Goal: Communication & Community: Answer question/provide support

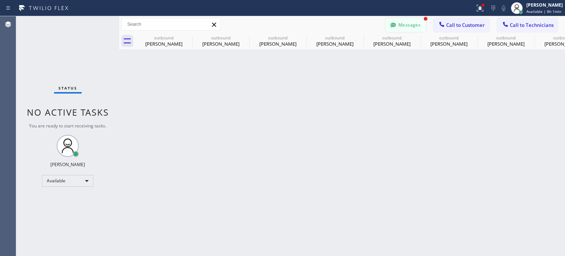
click at [407, 25] on button "Messages" at bounding box center [405, 25] width 40 height 14
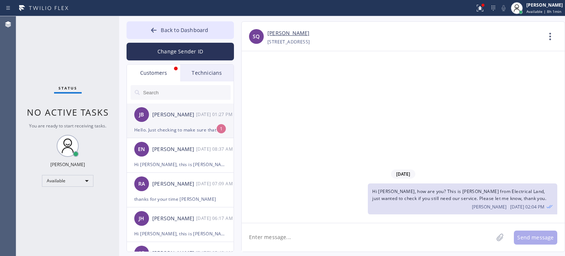
click at [175, 122] on div "[PERSON_NAME] [DATE] 01:27 PM" at bounding box center [180, 114] width 107 height 22
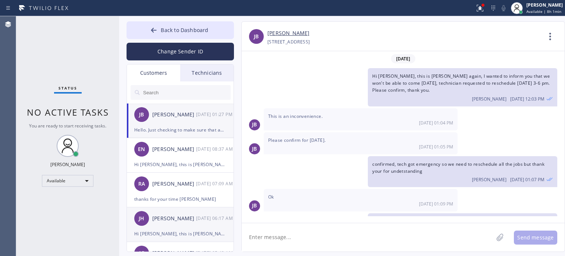
scroll to position [67, 0]
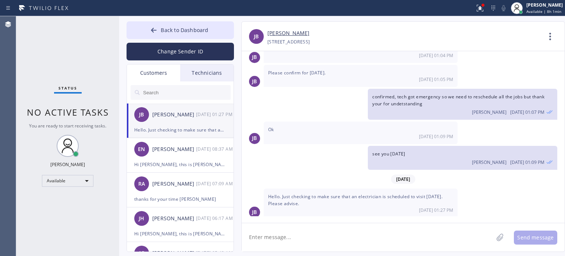
click at [318, 235] on textarea at bounding box center [367, 237] width 251 height 28
click at [419, 229] on textarea at bounding box center [367, 237] width 251 height 28
click at [207, 30] on span "Back to Dashboard" at bounding box center [184, 29] width 47 height 7
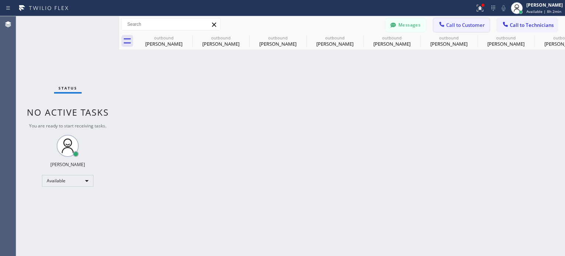
click at [464, 23] on span "Call to Customer" at bounding box center [465, 25] width 39 height 7
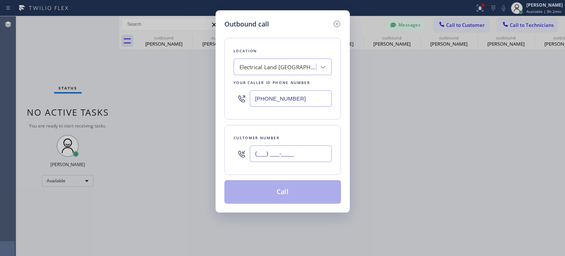
click at [287, 150] on input "(___) ___-____" at bounding box center [291, 153] width 82 height 17
paste input "609) 240-9284"
type input "[PHONE_NUMBER]"
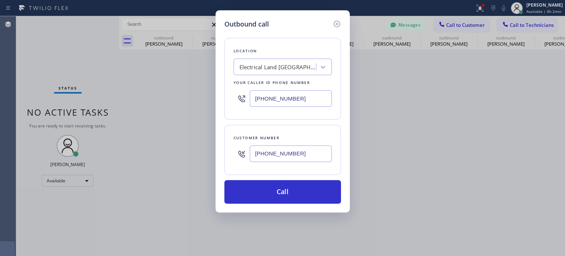
click at [268, 98] on input "[PHONE_NUMBER]" at bounding box center [291, 98] width 82 height 17
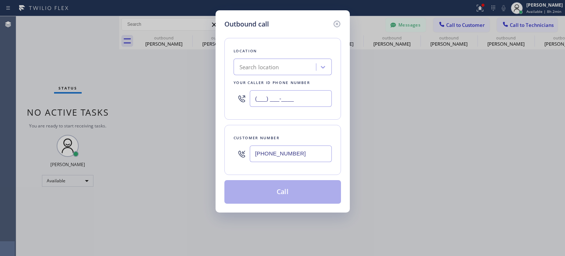
type input "(___) ___-____"
click at [260, 69] on div "Search location" at bounding box center [259, 67] width 40 height 8
paste input "R T Tech Electric Co Inc"
type input "R T Tech Electric Co Inc"
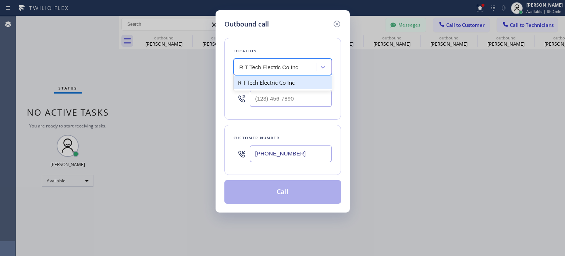
click at [265, 82] on div "R T Tech Electric Co Inc" at bounding box center [282, 82] width 98 height 13
type input "[PHONE_NUMBER]"
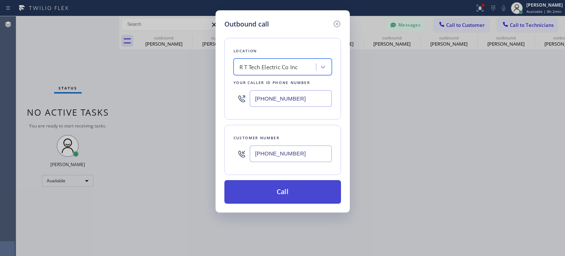
drag, startPoint x: 274, startPoint y: 194, endPoint x: 277, endPoint y: 192, distance: 4.1
click at [275, 193] on button "Call" at bounding box center [282, 192] width 117 height 24
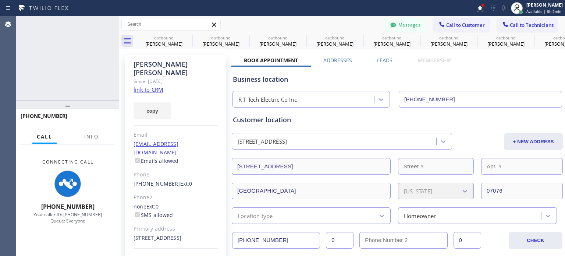
type input "[PHONE_NUMBER]"
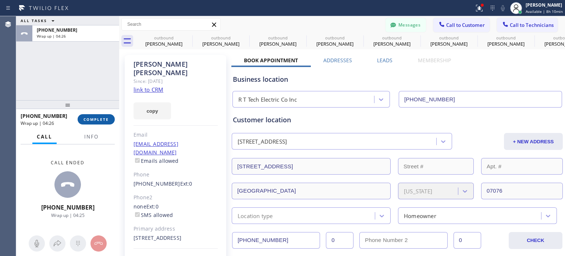
click at [85, 122] on button "COMPLETE" at bounding box center [96, 119] width 37 height 10
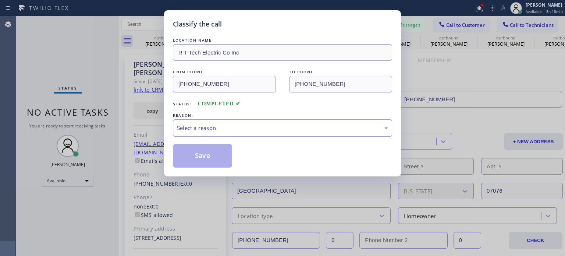
click at [220, 128] on div "Select a reason" at bounding box center [282, 128] width 211 height 8
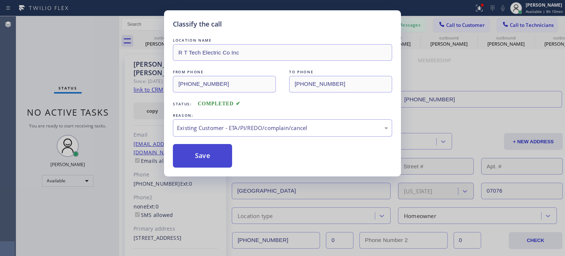
click at [219, 155] on button "Save" at bounding box center [202, 156] width 59 height 24
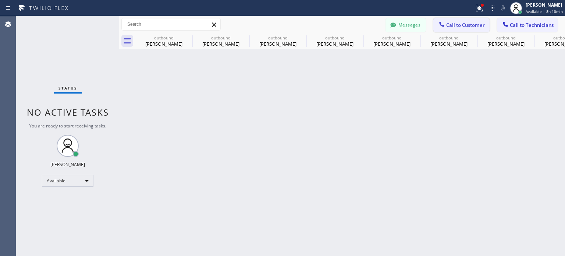
click at [463, 25] on span "Call to Customer" at bounding box center [465, 25] width 39 height 7
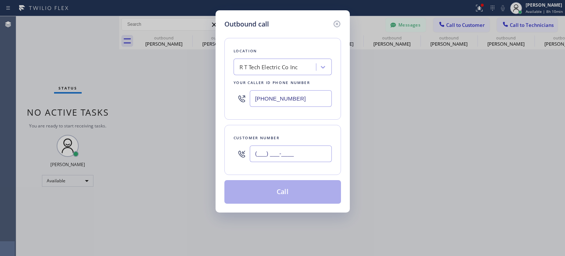
drag, startPoint x: 266, startPoint y: 148, endPoint x: 401, endPoint y: 37, distance: 175.0
click at [266, 148] on input "(___) ___-____" at bounding box center [291, 153] width 82 height 17
paste input "732) 407-0930"
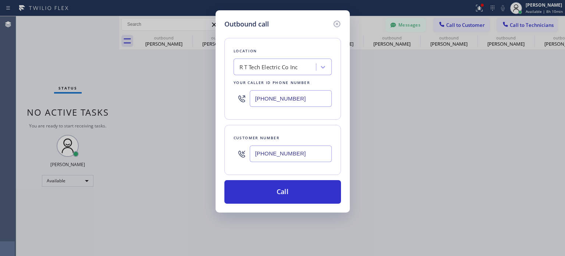
type input "[PHONE_NUMBER]"
click at [272, 94] on input "[PHONE_NUMBER]" at bounding box center [291, 98] width 82 height 17
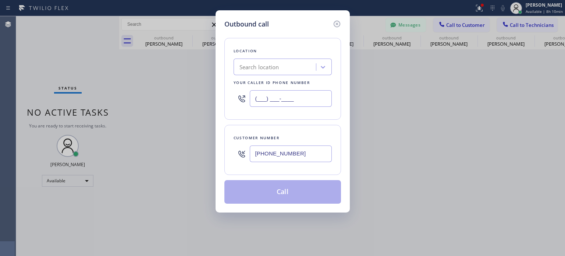
type input "(___) ___-____"
paste input "Bulldog Electrical Inc"
click at [268, 72] on div "Search location" at bounding box center [276, 67] width 80 height 13
type input "Bulldog Electrical Inc"
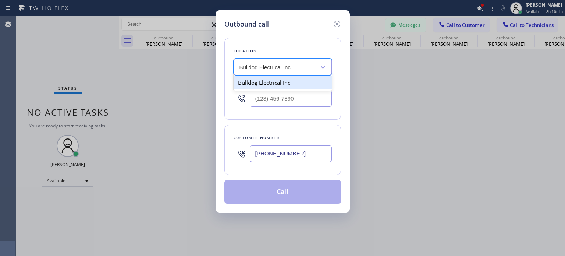
click at [267, 82] on div "Bulldog Electrical Inc" at bounding box center [282, 82] width 98 height 13
type input "[PHONE_NUMBER]"
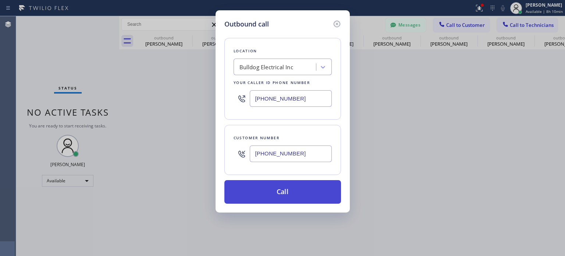
click at [274, 185] on button "Call" at bounding box center [282, 192] width 117 height 24
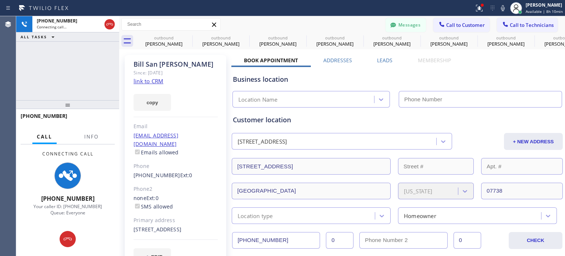
type input "[PHONE_NUMBER]"
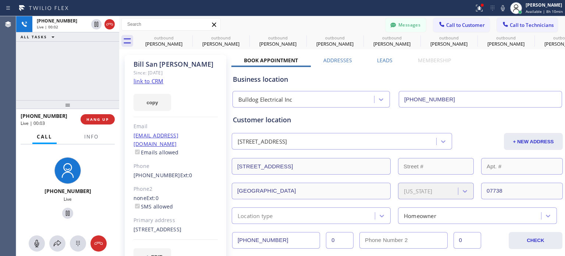
click at [417, 82] on div "Business location" at bounding box center [397, 79] width 329 height 10
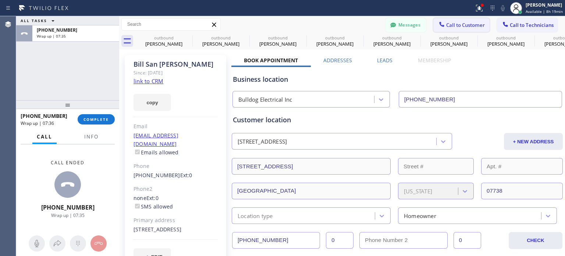
click at [460, 23] on span "Call to Customer" at bounding box center [465, 25] width 39 height 7
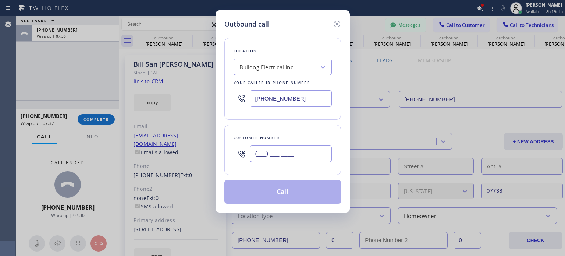
paste input "646) 463-0614"
click at [264, 157] on input "[PHONE_NUMBER]" at bounding box center [291, 153] width 82 height 17
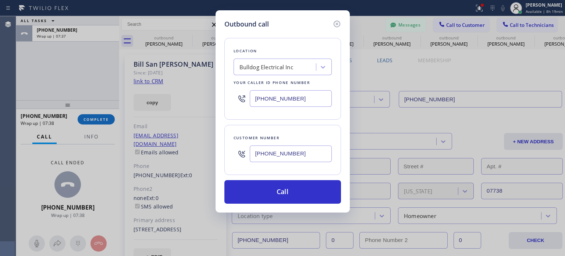
type input "[PHONE_NUMBER]"
click at [268, 101] on input "[PHONE_NUMBER]" at bounding box center [291, 98] width 82 height 17
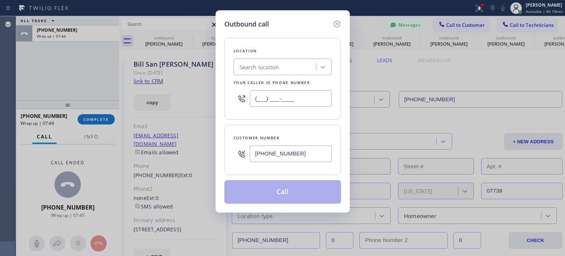
type input "(___) ___-____"
click at [272, 70] on div "Search location" at bounding box center [259, 67] width 40 height 8
paste input "Best Brooklyn Heating and AC Repair"
type input "Best Brooklyn Heating and AC Repair"
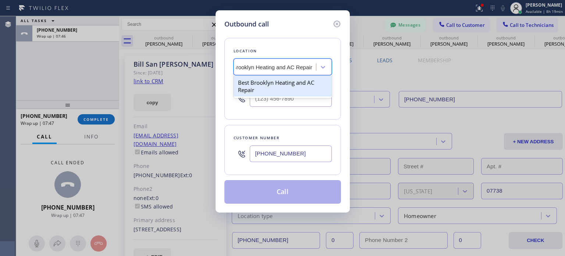
click at [266, 82] on div "Best Brooklyn Heating and AC Repair" at bounding box center [282, 86] width 98 height 21
type input "[PHONE_NUMBER]"
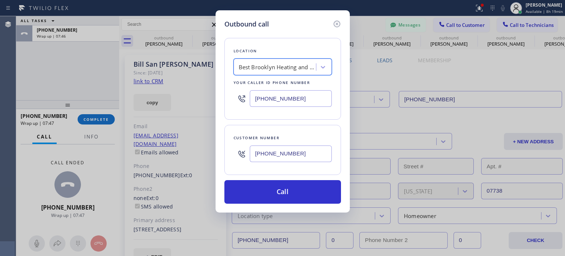
scroll to position [0, 0]
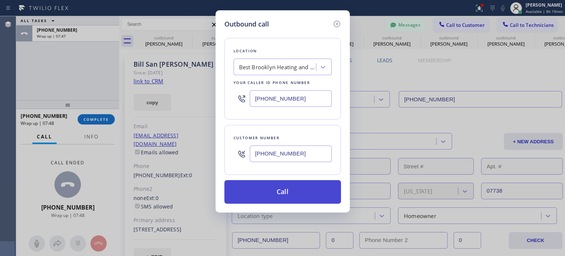
click at [284, 194] on button "Call" at bounding box center [282, 192] width 117 height 24
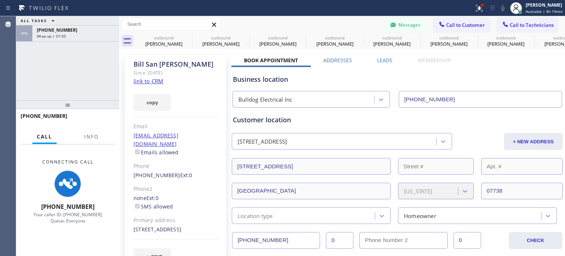
click at [67, 33] on span "[PHONE_NUMBER]" at bounding box center [57, 30] width 40 height 6
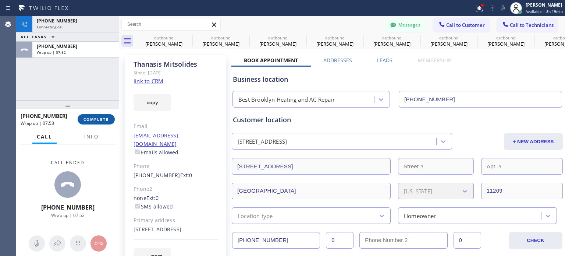
click at [104, 119] on span "COMPLETE" at bounding box center [95, 119] width 25 height 5
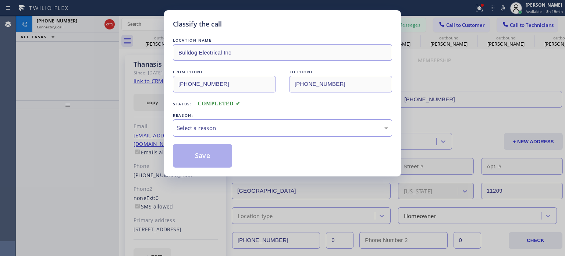
click at [204, 118] on div "REASON:" at bounding box center [282, 115] width 219 height 8
click at [208, 129] on div "Select a reason" at bounding box center [282, 128] width 211 height 8
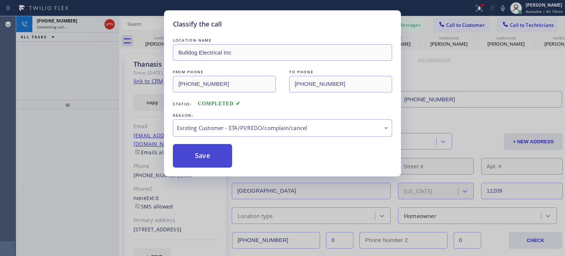
click at [204, 157] on button "Save" at bounding box center [202, 156] width 59 height 24
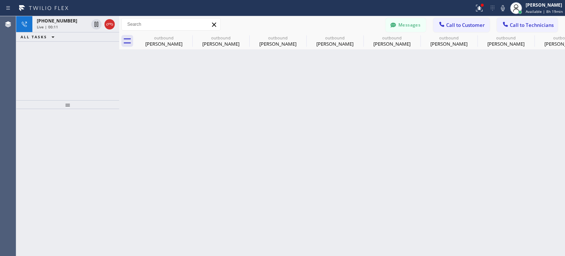
click at [423, 151] on div "Back to Dashboard Change Sender ID Customers Technicians [PERSON_NAME] [DATE] 0…" at bounding box center [342, 135] width 446 height 239
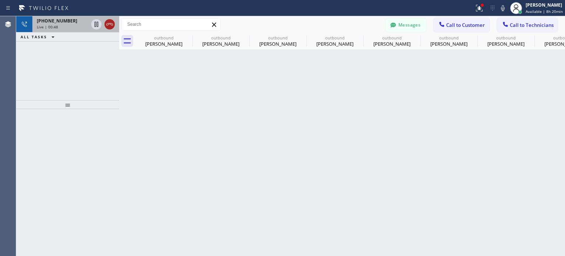
click at [108, 22] on icon at bounding box center [109, 24] width 9 height 9
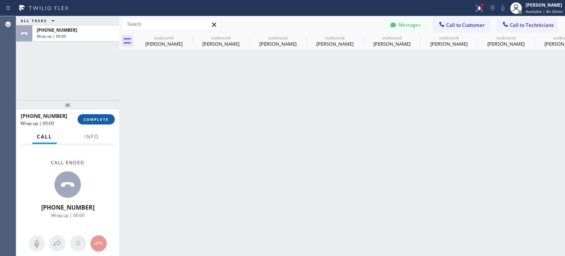
click at [101, 119] on span "COMPLETE" at bounding box center [95, 119] width 25 height 5
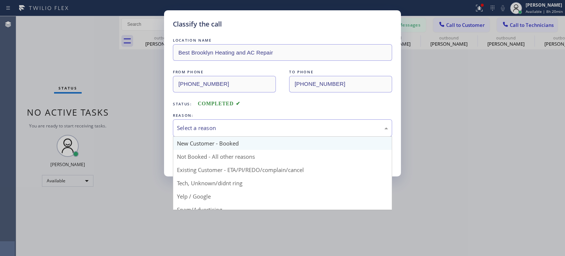
drag, startPoint x: 245, startPoint y: 122, endPoint x: 242, endPoint y: 141, distance: 18.6
click at [245, 123] on div "Select a reason" at bounding box center [282, 127] width 219 height 17
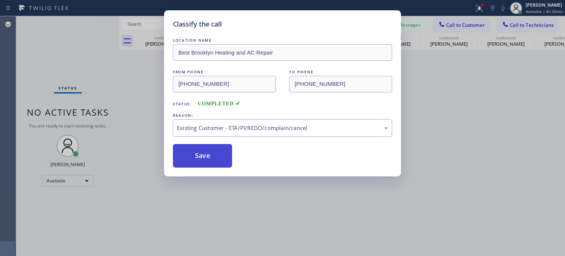
click at [225, 154] on button "Save" at bounding box center [202, 156] width 59 height 24
type input "[PHONE_NUMBER]"
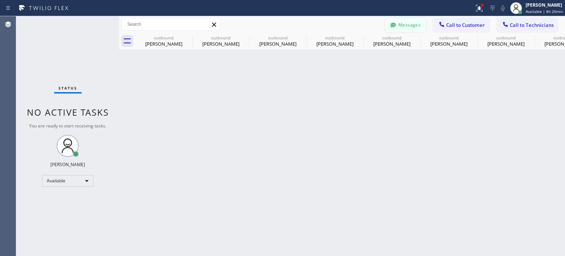
click at [396, 23] on icon at bounding box center [392, 24] width 7 height 7
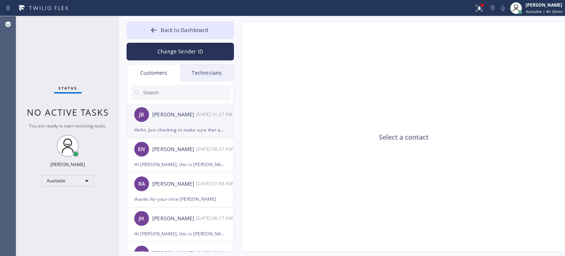
click at [184, 132] on div "Hello. Just checking to make sure that an electrician is scheduled to visit [DA…" at bounding box center [180, 129] width 92 height 8
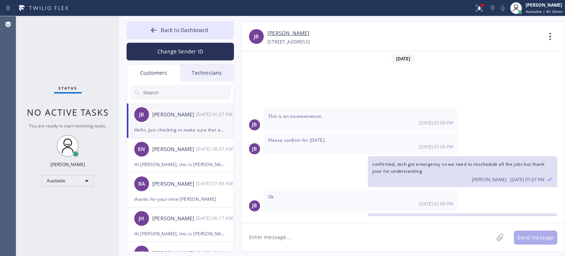
scroll to position [67, 0]
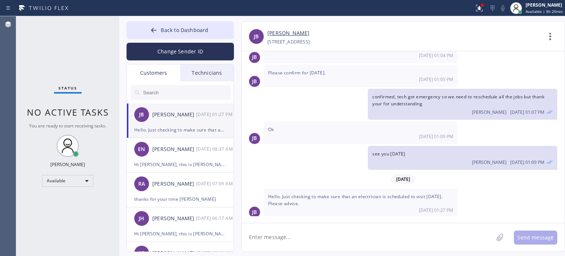
click at [279, 242] on textarea at bounding box center [367, 237] width 251 height 28
type textarea "yes he will come"
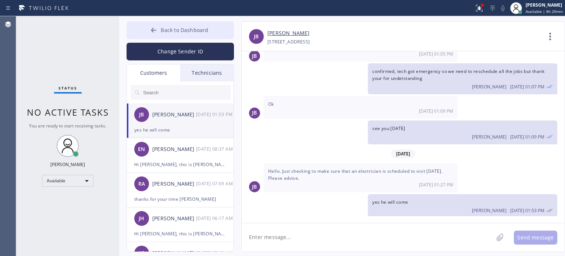
click at [171, 33] on button "Back to Dashboard" at bounding box center [179, 30] width 107 height 18
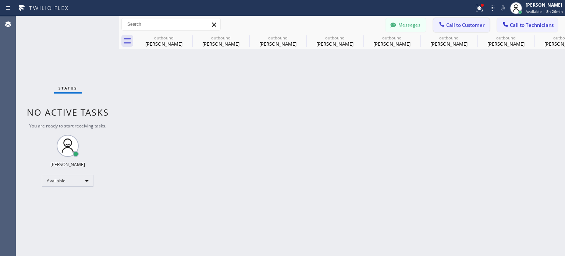
click at [456, 25] on span "Call to Customer" at bounding box center [465, 25] width 39 height 7
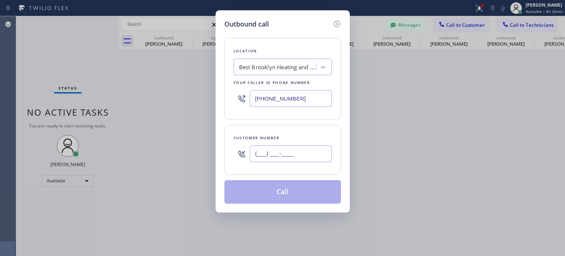
drag, startPoint x: 318, startPoint y: 154, endPoint x: 391, endPoint y: 51, distance: 125.8
click at [318, 153] on input "(___) ___-____" at bounding box center [291, 153] width 82 height 17
paste input "973) 954-1377"
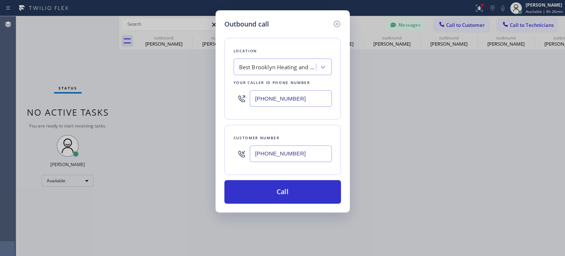
type input "[PHONE_NUMBER]"
click at [282, 94] on input "[PHONE_NUMBER]" at bounding box center [291, 98] width 82 height 17
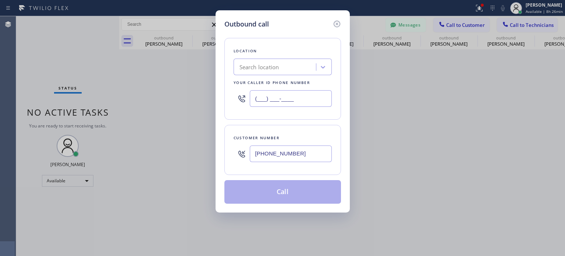
type input "(___) ___-____"
click at [270, 67] on div "Search location" at bounding box center [259, 67] width 40 height 8
paste input "Electrical Land [GEOGRAPHIC_DATA][PERSON_NAME](ABB Electric)"
type input "Electrical Land [GEOGRAPHIC_DATA][PERSON_NAME](ABB Electric)"
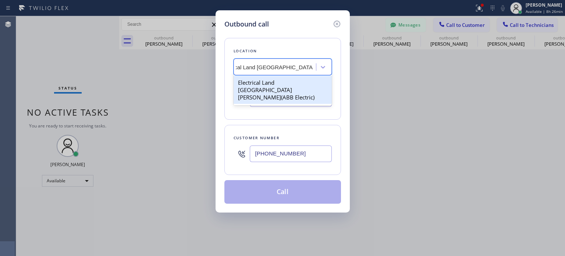
click at [272, 83] on div "Electrical Land [GEOGRAPHIC_DATA][PERSON_NAME](ABB Electric)" at bounding box center [282, 90] width 98 height 28
type input "[PHONE_NUMBER]"
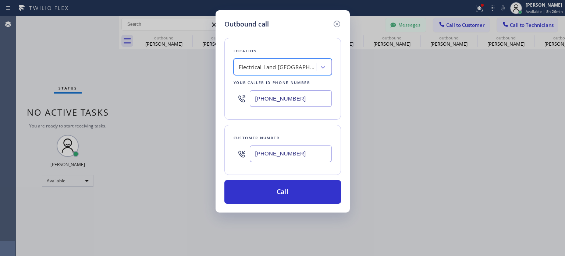
scroll to position [0, 0]
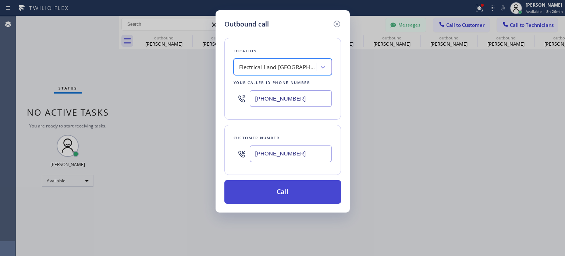
click at [280, 189] on button "Call" at bounding box center [282, 192] width 117 height 24
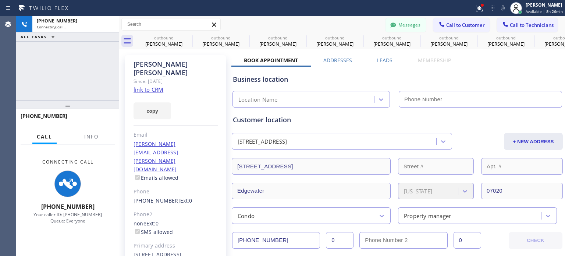
type input "[PHONE_NUMBER]"
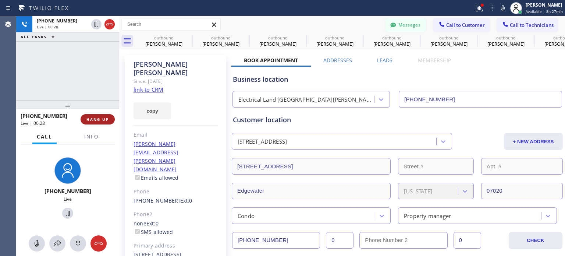
click at [96, 120] on span "HANG UP" at bounding box center [97, 119] width 22 height 5
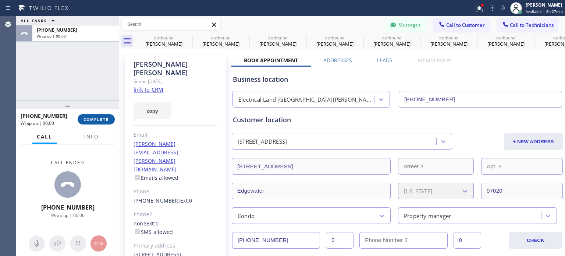
click at [96, 120] on span "COMPLETE" at bounding box center [95, 119] width 25 height 5
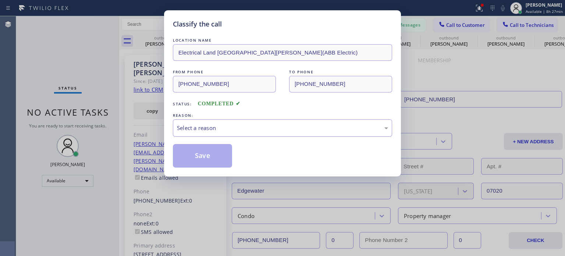
click at [227, 131] on div "Select a reason" at bounding box center [282, 128] width 211 height 8
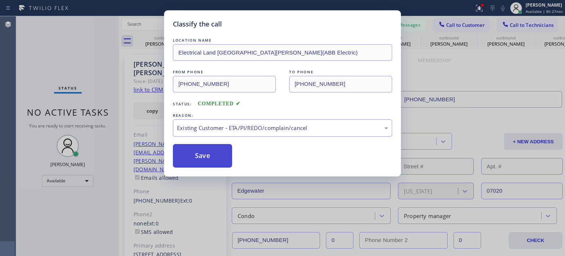
click at [227, 149] on button "Save" at bounding box center [202, 156] width 59 height 24
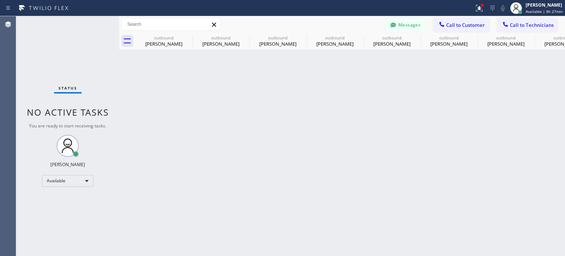
drag, startPoint x: 448, startPoint y: 26, endPoint x: 391, endPoint y: 50, distance: 61.7
click at [448, 26] on span "Call to Customer" at bounding box center [465, 25] width 39 height 7
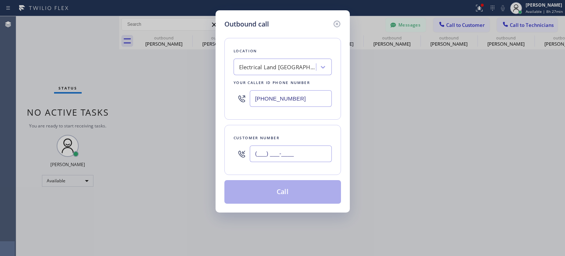
click at [275, 149] on input "(___) ___-____" at bounding box center [291, 153] width 82 height 17
paste input "646) 240-8831"
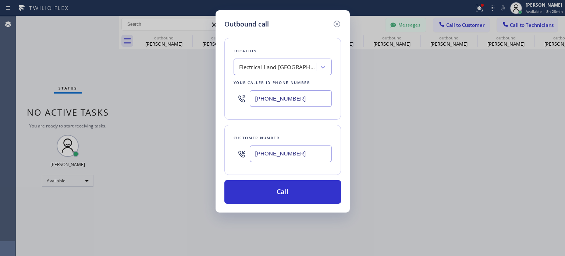
type input "[PHONE_NUMBER]"
click at [273, 98] on input "[PHONE_NUMBER]" at bounding box center [291, 98] width 82 height 17
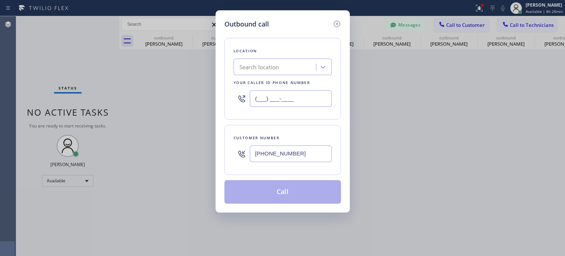
type input "(___) ___-____"
click at [274, 70] on div "Search location" at bounding box center [259, 67] width 40 height 8
paste input "Repair Twist of [US_STATE]"
type input "Repair Twist of [US_STATE]"
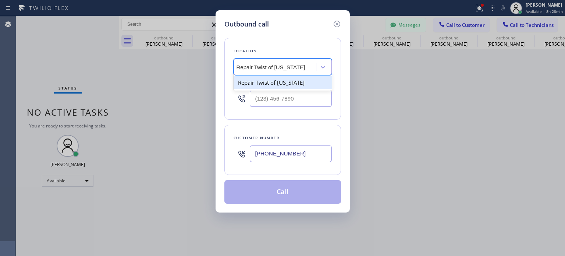
scroll to position [0, 3]
click at [277, 80] on div "Repair Twist of [US_STATE]" at bounding box center [282, 82] width 98 height 13
type input "[PHONE_NUMBER]"
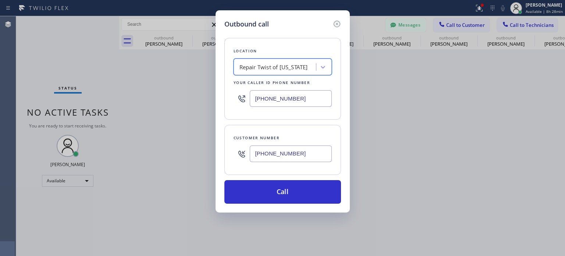
scroll to position [0, 0]
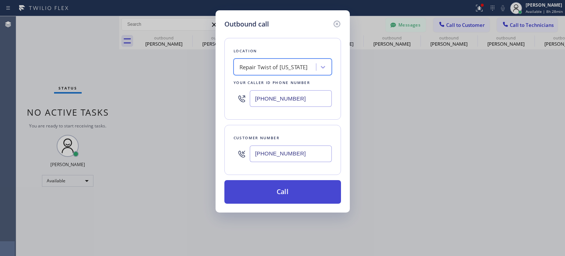
click at [271, 194] on button "Call" at bounding box center [282, 192] width 117 height 24
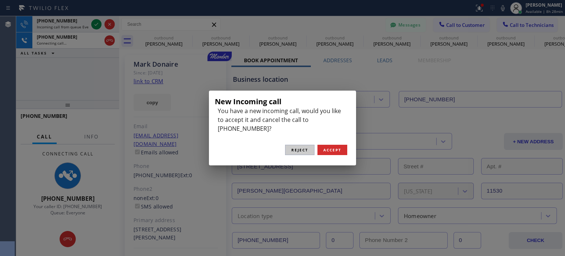
type input "[PHONE_NUMBER]"
click at [303, 149] on button "Reject" at bounding box center [299, 149] width 29 height 10
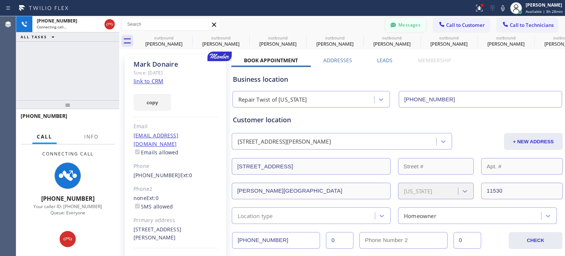
click at [411, 20] on button "Messages" at bounding box center [405, 25] width 40 height 14
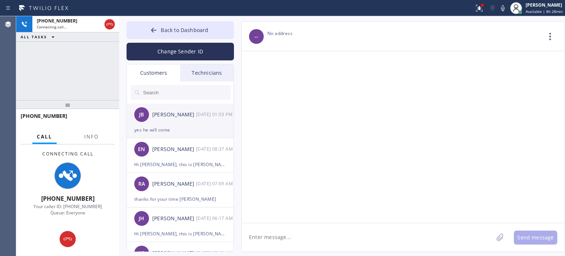
click at [175, 133] on div "yes he will come" at bounding box center [180, 129] width 92 height 8
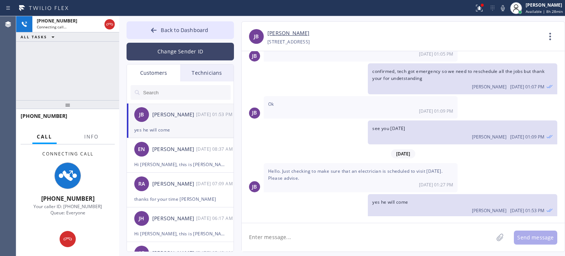
click at [176, 55] on button "Change Sender ID" at bounding box center [179, 52] width 107 height 18
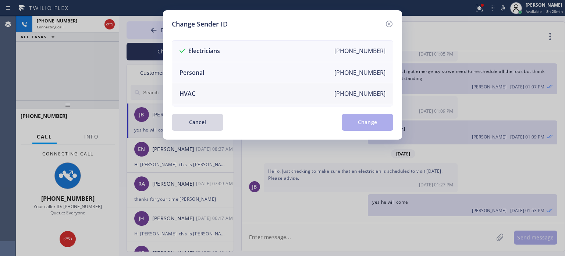
click at [209, 99] on li "HVAC [PHONE_NUMBER]" at bounding box center [282, 93] width 221 height 21
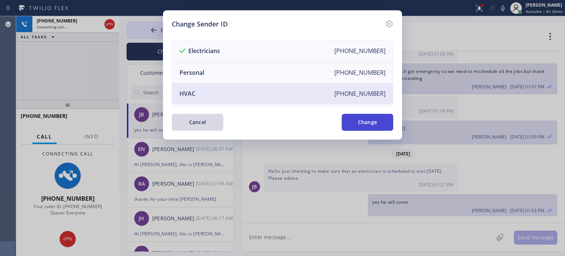
click at [385, 118] on button "Change" at bounding box center [367, 122] width 51 height 17
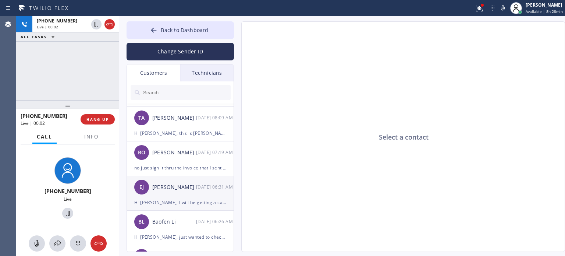
scroll to position [74, 0]
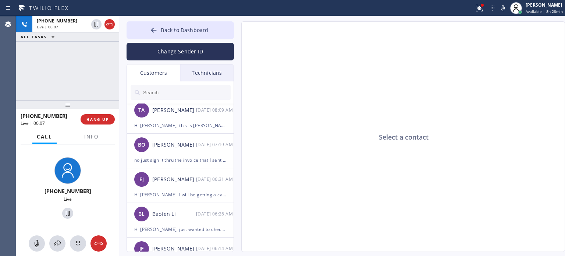
drag, startPoint x: 104, startPoint y: 120, endPoint x: 261, endPoint y: 123, distance: 156.3
click at [257, 136] on div "[PHONE_NUMBER] Live | 00:07 ALL TASKS ALL TASKS ACTIVE TASKS TASKS IN WRAP UP […" at bounding box center [290, 135] width 549 height 239
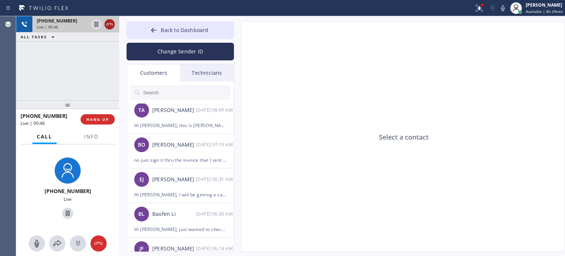
click at [109, 22] on icon at bounding box center [109, 24] width 9 height 9
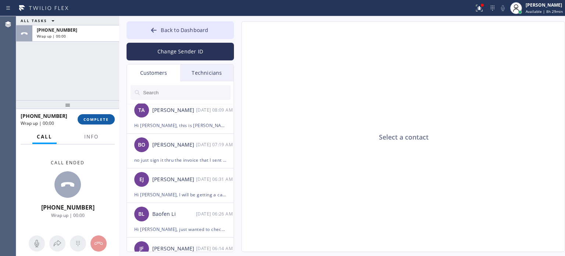
click at [103, 119] on span "COMPLETE" at bounding box center [95, 119] width 25 height 5
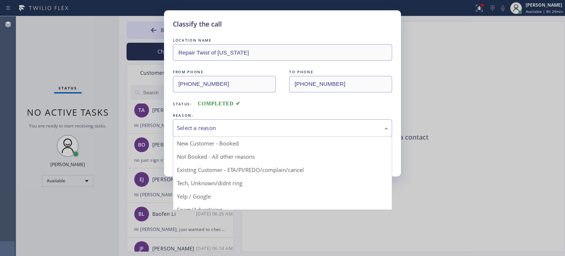
click at [240, 131] on div "Select a reason" at bounding box center [282, 128] width 211 height 8
drag, startPoint x: 233, startPoint y: 168, endPoint x: 215, endPoint y: 161, distance: 18.9
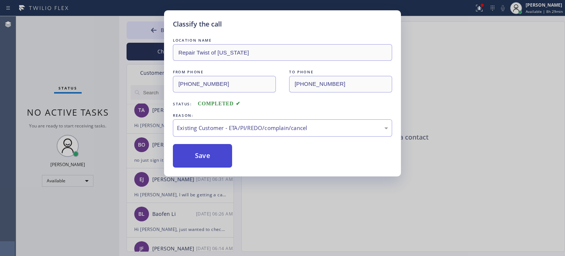
click at [211, 160] on button "Save" at bounding box center [202, 156] width 59 height 24
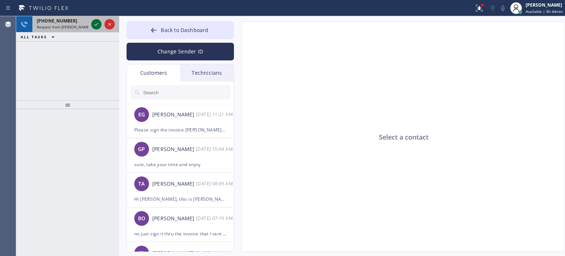
click at [96, 25] on icon at bounding box center [96, 24] width 9 height 9
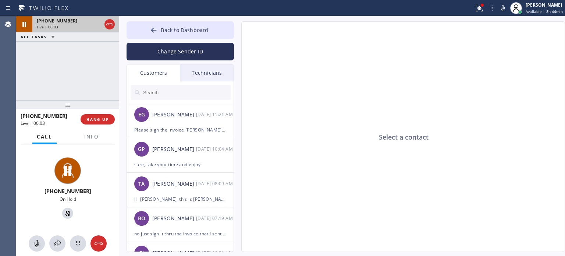
type input "[PHONE_NUMBER]"
click at [110, 25] on icon at bounding box center [109, 24] width 9 height 9
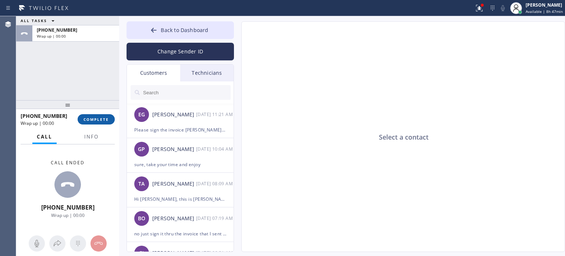
click at [98, 120] on span "COMPLETE" at bounding box center [95, 119] width 25 height 5
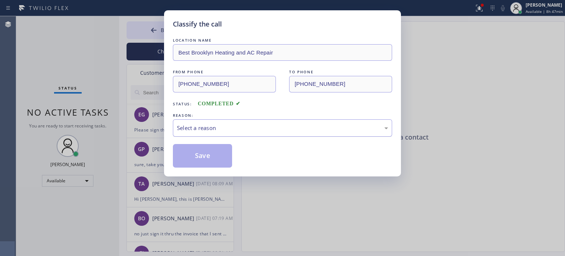
click at [239, 127] on div "Select a reason" at bounding box center [282, 128] width 211 height 8
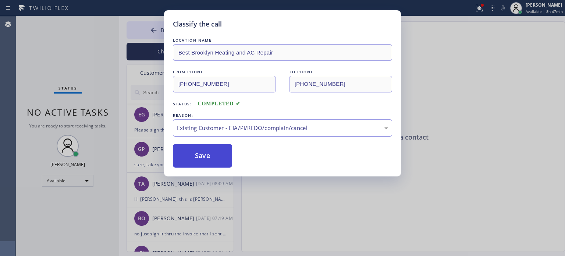
click at [226, 153] on button "Save" at bounding box center [202, 156] width 59 height 24
type input "[PHONE_NUMBER]"
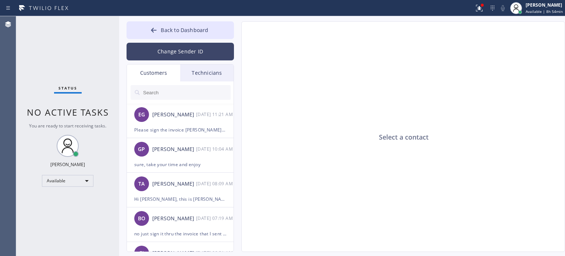
click at [188, 47] on button "Change Sender ID" at bounding box center [179, 52] width 107 height 18
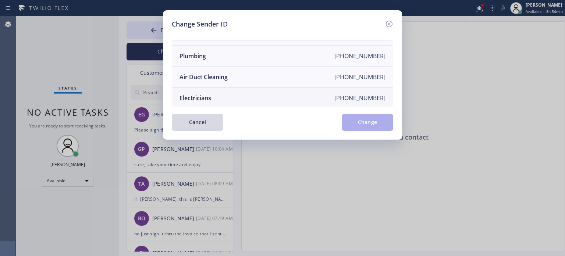
scroll to position [86, 0]
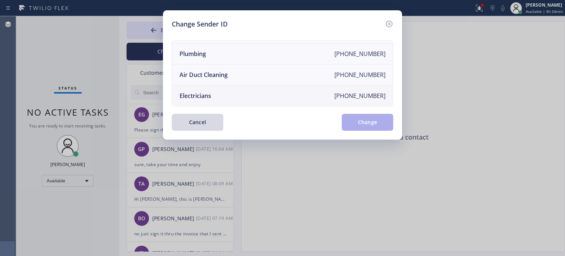
click at [207, 93] on div "Electricians" at bounding box center [195, 96] width 32 height 8
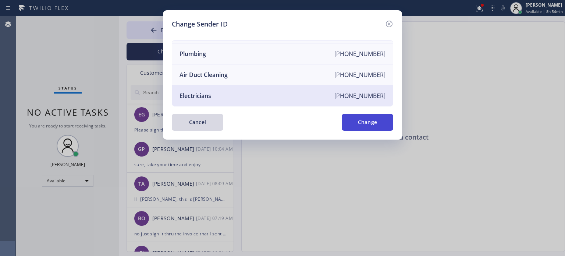
click at [359, 125] on button "Change" at bounding box center [367, 122] width 51 height 17
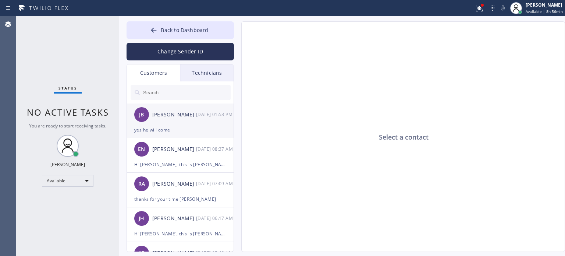
click at [199, 131] on div "yes he will come" at bounding box center [180, 129] width 92 height 8
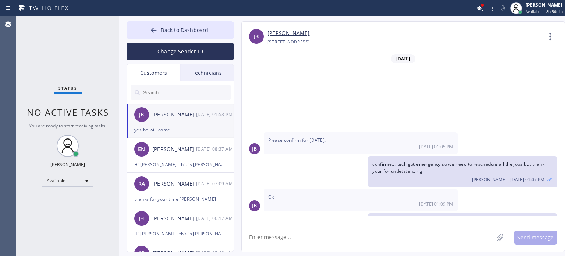
scroll to position [93, 0]
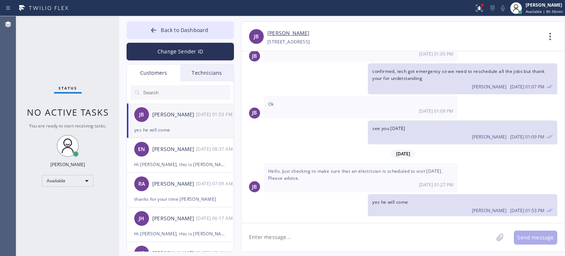
click at [293, 238] on textarea at bounding box center [367, 237] width 251 height 28
click at [312, 236] on textarea "Hi [PERSON_NAME], I just spoke" at bounding box center [374, 237] width 265 height 28
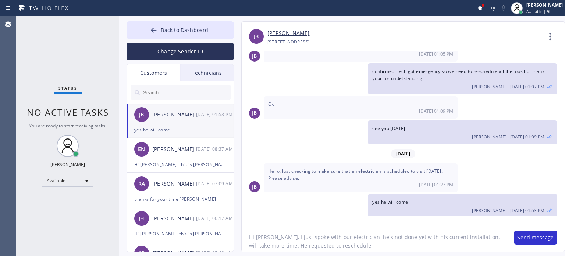
click at [337, 247] on textarea "Hi [PERSON_NAME], I just spoke with our electrician, he's not done yet with his…" at bounding box center [374, 237] width 265 height 28
click at [393, 241] on textarea "Hi [PERSON_NAME], I just spoke with our electrician, he's not done yet with his…" at bounding box center [374, 237] width 265 height 28
click at [392, 244] on textarea "Hi [PERSON_NAME], I just spoke with our electrician, he's not done yet with his…" at bounding box center [374, 237] width 265 height 28
click at [496, 244] on textarea "Hi [PERSON_NAME], I just spoke with our electrician, he's not done yet with his…" at bounding box center [374, 237] width 265 height 28
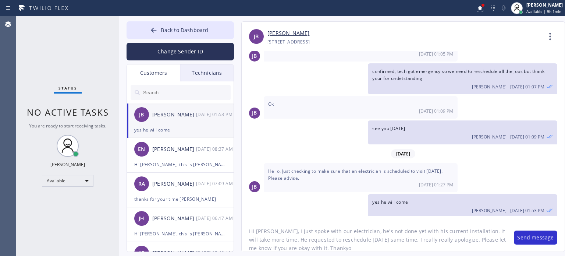
type textarea "Hi [PERSON_NAME], I just spoke with our electrician, he's not done yet with his…"
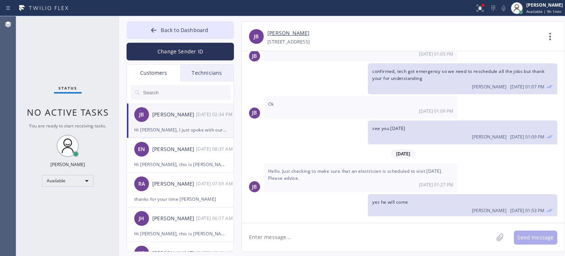
scroll to position [132, 0]
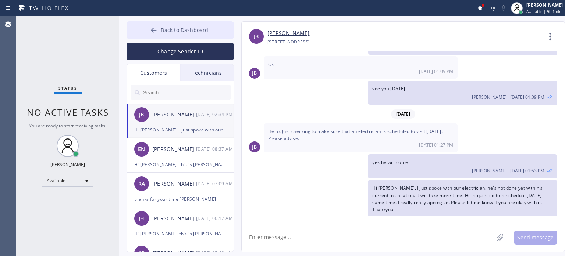
click at [204, 32] on span "Back to Dashboard" at bounding box center [184, 29] width 47 height 7
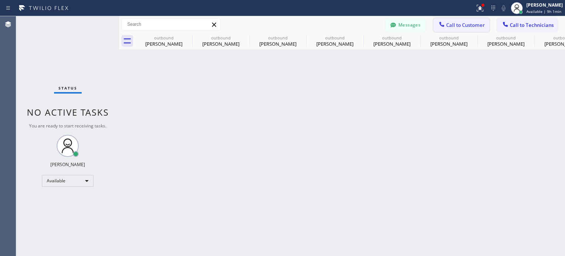
click at [461, 22] on button "Call to Customer" at bounding box center [461, 25] width 56 height 14
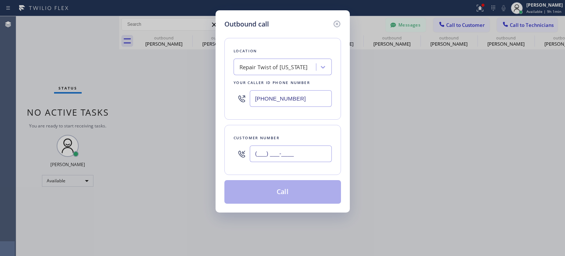
click at [273, 150] on input "(___) ___-____" at bounding box center [291, 153] width 82 height 17
paste input "646) 463-0614"
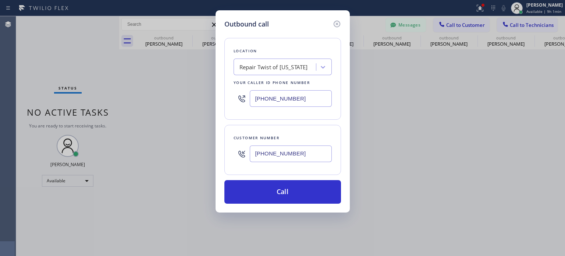
type input "[PHONE_NUMBER]"
click at [264, 101] on input "[PHONE_NUMBER]" at bounding box center [291, 98] width 82 height 17
click at [265, 101] on input "[PHONE_NUMBER]" at bounding box center [291, 98] width 82 height 17
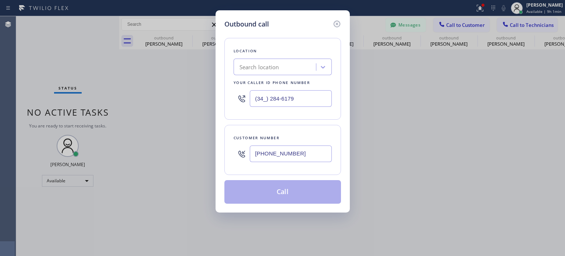
type input "(34_) 284-6179"
click at [267, 60] on div "Search location" at bounding box center [282, 66] width 98 height 17
click at [268, 63] on div "Search location" at bounding box center [259, 67] width 40 height 8
paste input "Best Brooklyn Heating and AC Repair"
type input "Best Brooklyn Heating and AC Repair"
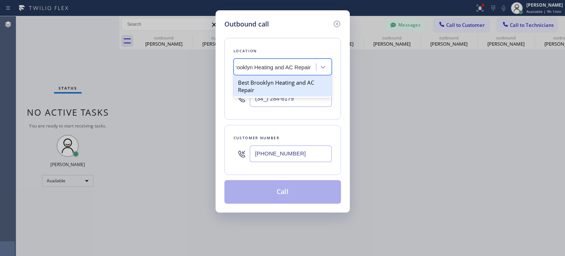
click at [259, 83] on div "Best Brooklyn Heating and AC Repair" at bounding box center [282, 86] width 98 height 21
type input "[PHONE_NUMBER]"
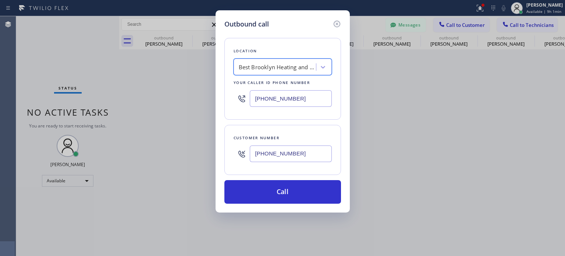
scroll to position [0, 0]
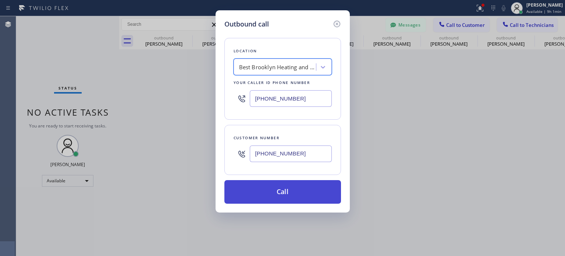
click at [287, 196] on button "Call" at bounding box center [282, 192] width 117 height 24
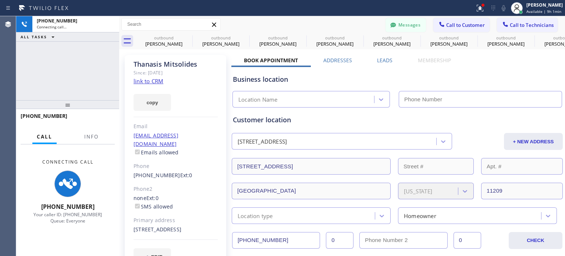
type input "[PHONE_NUMBER]"
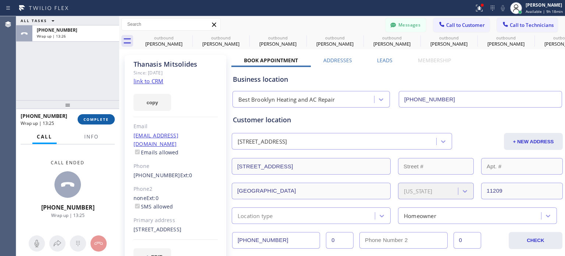
click at [86, 119] on span "COMPLETE" at bounding box center [95, 119] width 25 height 5
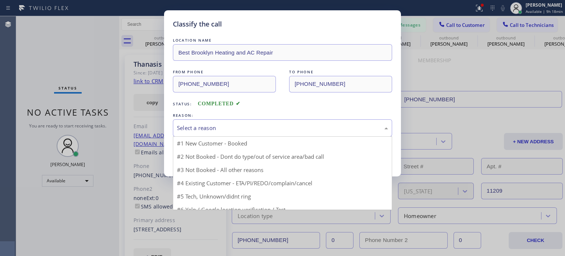
drag, startPoint x: 231, startPoint y: 129, endPoint x: 234, endPoint y: 147, distance: 18.7
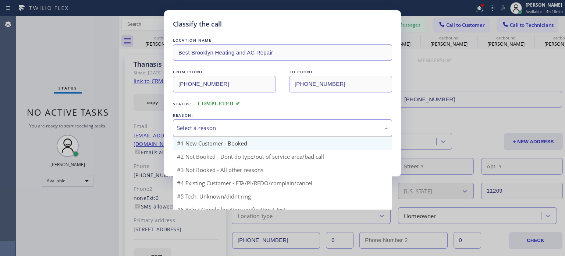
click at [230, 129] on div "Select a reason" at bounding box center [282, 128] width 211 height 8
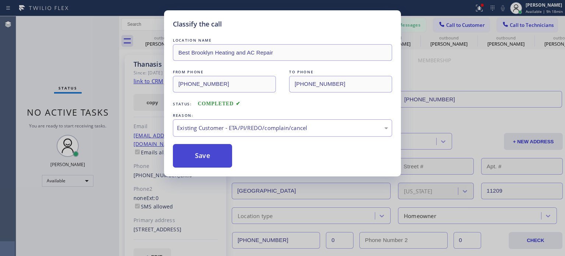
click at [204, 154] on button "Save" at bounding box center [202, 156] width 59 height 24
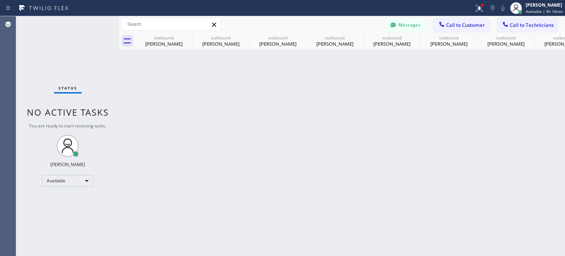
click at [454, 25] on span "Call to Customer" at bounding box center [465, 25] width 39 height 7
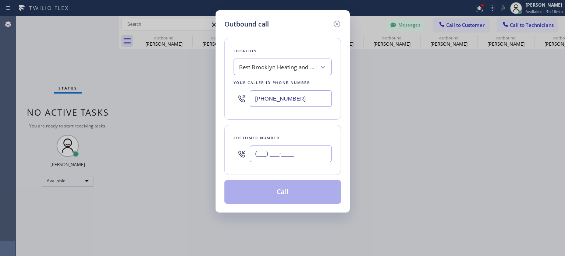
click at [292, 151] on input "(___) ___-____" at bounding box center [291, 153] width 82 height 17
paste input "646) 463-0614"
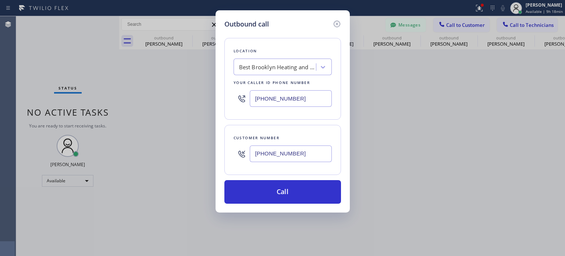
type input "[PHONE_NUMBER]"
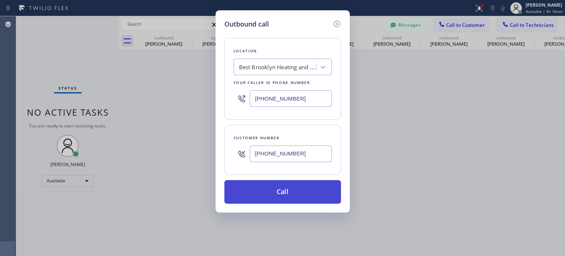
click at [266, 188] on button "Call" at bounding box center [282, 192] width 117 height 24
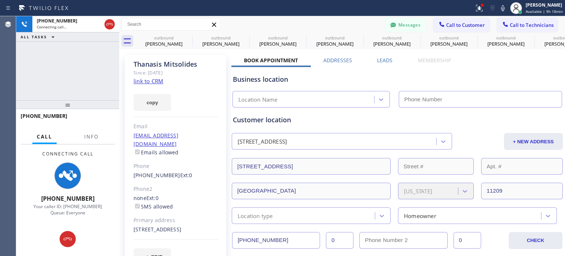
type input "[PHONE_NUMBER]"
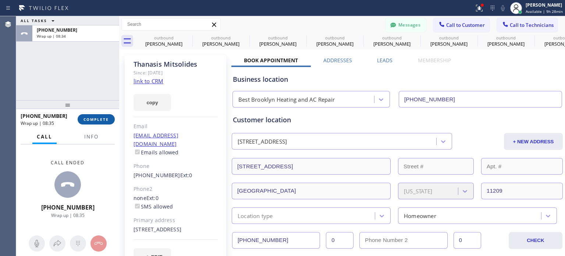
click at [103, 116] on button "COMPLETE" at bounding box center [96, 119] width 37 height 10
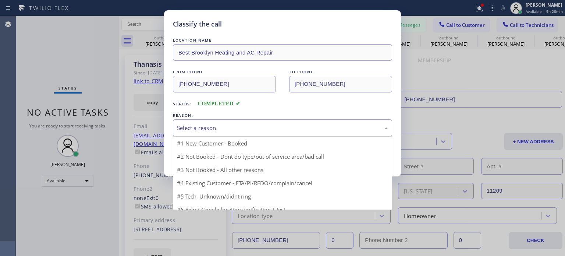
click at [249, 124] on div "Select a reason" at bounding box center [282, 128] width 211 height 8
drag, startPoint x: 259, startPoint y: 167, endPoint x: 237, endPoint y: 161, distance: 22.9
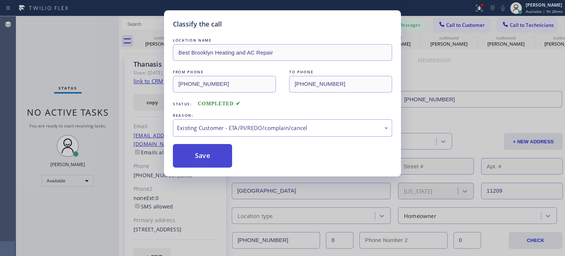
click at [204, 157] on button "Save" at bounding box center [202, 156] width 59 height 24
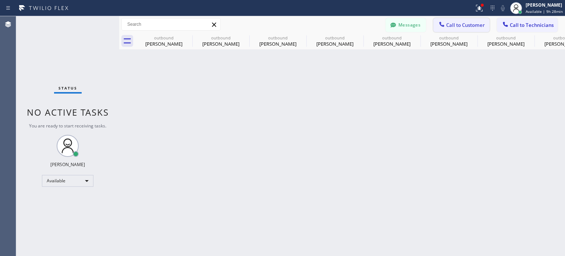
click at [468, 26] on span "Call to Customer" at bounding box center [465, 25] width 39 height 7
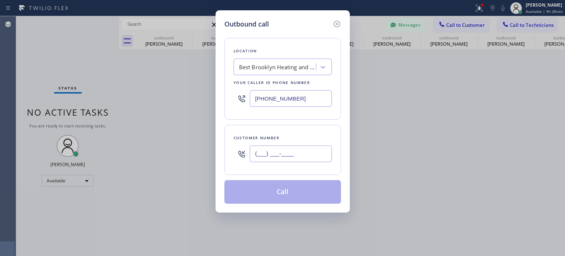
click at [263, 156] on input "(___) ___-____" at bounding box center [291, 153] width 82 height 17
paste input "917) 848-2981"
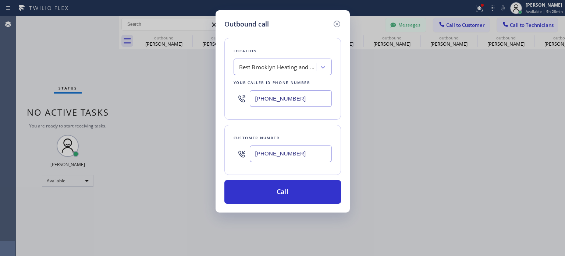
type input "[PHONE_NUMBER]"
click at [285, 100] on input "[PHONE_NUMBER]" at bounding box center [291, 98] width 82 height 17
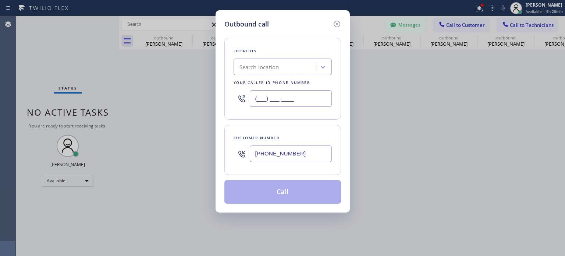
type input "(___) ___-____"
click at [275, 64] on div "Search location" at bounding box center [259, 67] width 40 height 8
paste input "Bloom Air Conditioning"
type input "Bloom Air Conditioning"
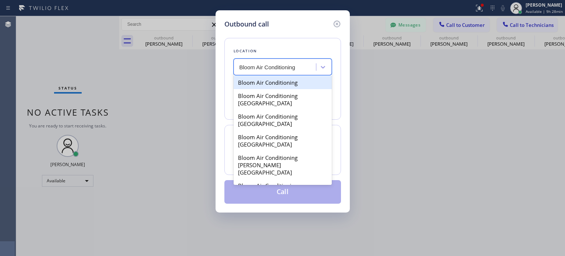
click at [256, 84] on div "Bloom Air Conditioning" at bounding box center [282, 82] width 98 height 13
type input "[PHONE_NUMBER]"
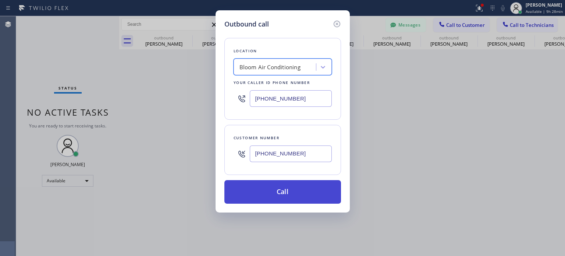
click at [288, 190] on button "Call" at bounding box center [282, 192] width 117 height 24
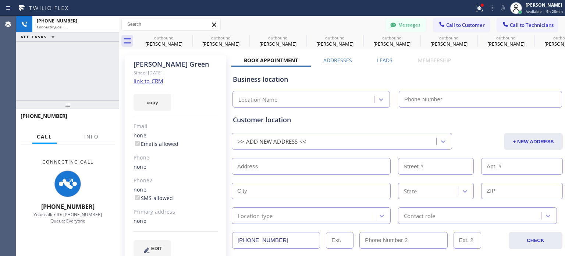
type input "[PHONE_NUMBER]"
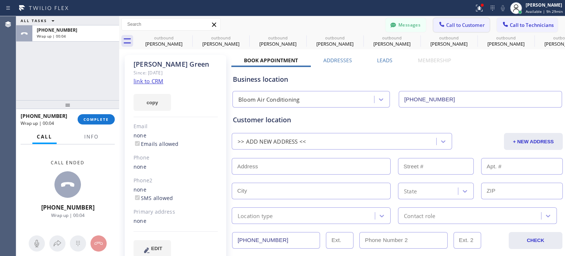
click at [446, 24] on span "Call to Customer" at bounding box center [465, 25] width 39 height 7
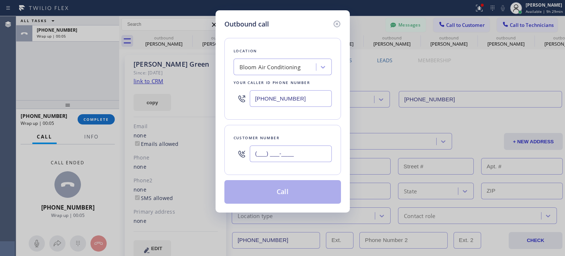
click at [297, 152] on input "(___) ___-____" at bounding box center [291, 153] width 82 height 17
paste input "917) 848-2981"
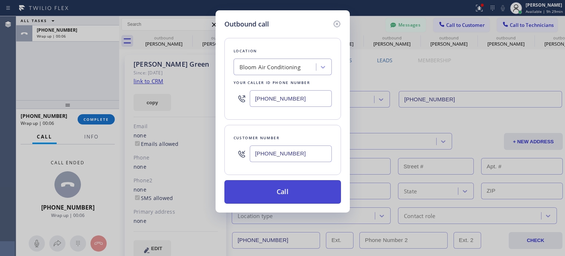
type input "[PHONE_NUMBER]"
click at [276, 190] on button "Call" at bounding box center [282, 192] width 117 height 24
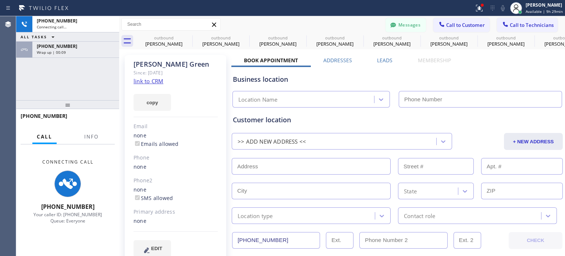
click at [51, 50] on span "Wrap up | 00:09" at bounding box center [51, 52] width 29 height 5
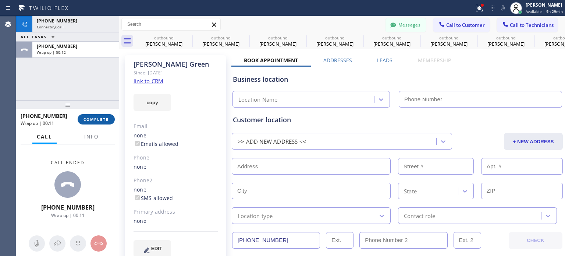
click at [91, 115] on button "COMPLETE" at bounding box center [96, 119] width 37 height 10
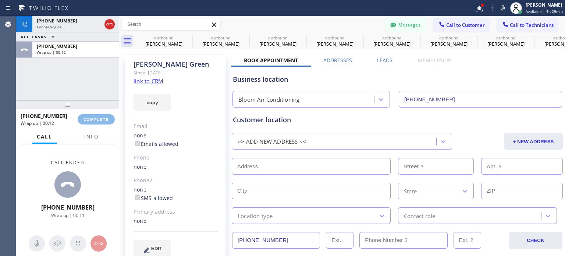
type input "[PHONE_NUMBER]"
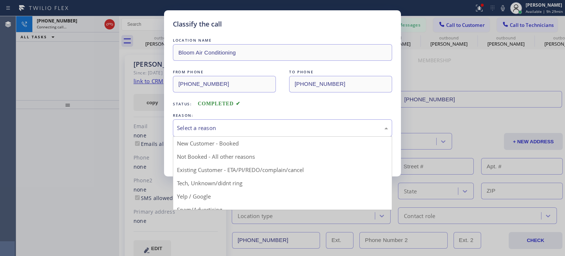
click at [227, 125] on div "Select a reason" at bounding box center [282, 128] width 211 height 8
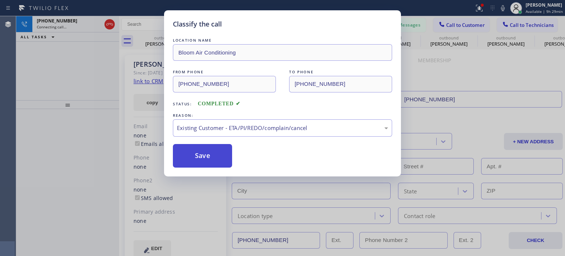
click at [212, 153] on button "Save" at bounding box center [202, 156] width 59 height 24
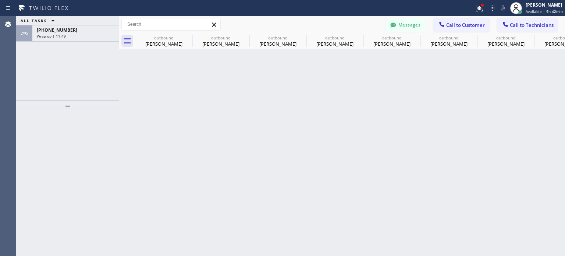
drag, startPoint x: 108, startPoint y: 33, endPoint x: 135, endPoint y: 106, distance: 77.2
click at [108, 33] on div "Wrap up | 11:49" at bounding box center [76, 35] width 78 height 5
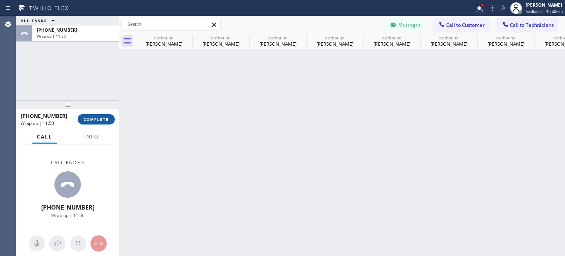
click at [98, 123] on button "COMPLETE" at bounding box center [96, 119] width 37 height 10
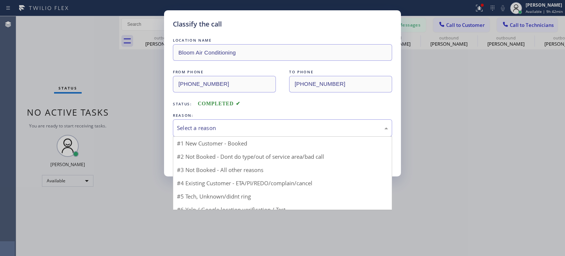
click at [234, 124] on div "Select a reason" at bounding box center [282, 128] width 211 height 8
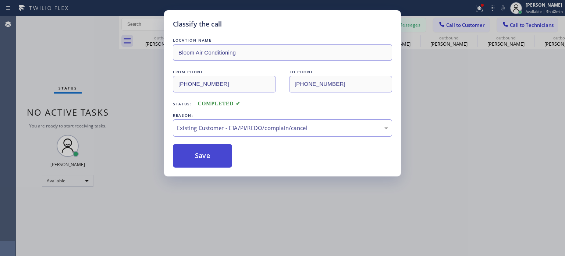
click at [227, 151] on button "Save" at bounding box center [202, 156] width 59 height 24
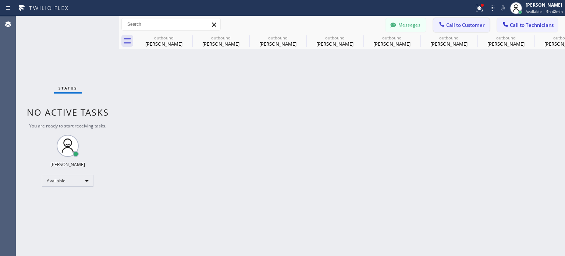
click at [443, 24] on icon at bounding box center [441, 24] width 7 height 7
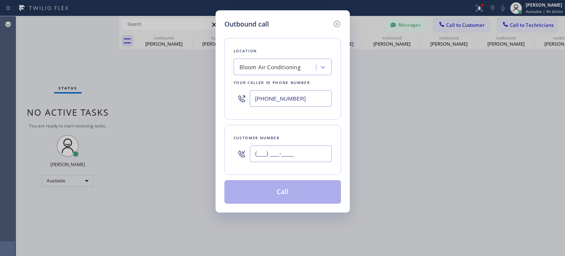
click at [292, 156] on input "(___) ___-____" at bounding box center [291, 153] width 82 height 17
paste input "text"
click at [259, 154] on input "(___) ___-____" at bounding box center [291, 153] width 82 height 17
click at [255, 153] on input "(___) ___-____" at bounding box center [291, 153] width 82 height 17
paste input "text"
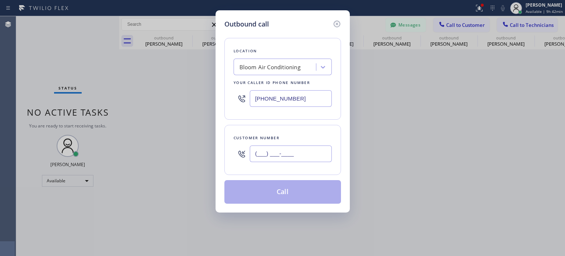
type input "(___) ___-____"
click at [274, 97] on input "[PHONE_NUMBER]" at bounding box center [291, 98] width 82 height 17
drag, startPoint x: 275, startPoint y: 92, endPoint x: 276, endPoint y: 86, distance: 6.0
click at [276, 91] on input "[PHONE_NUMBER]" at bounding box center [291, 98] width 82 height 17
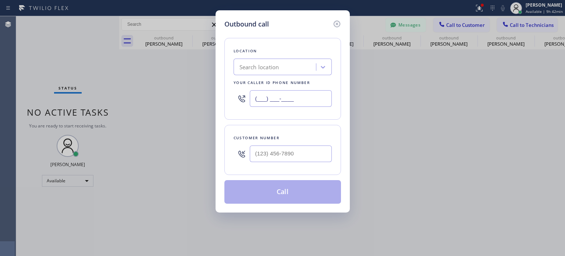
type input "(___) ___-____"
click at [264, 65] on div "Search location" at bounding box center [259, 67] width 40 height 8
paste input "Best Brooklyn Heating and AC Repair"
type input "Best Brooklyn Heating and AC Repair"
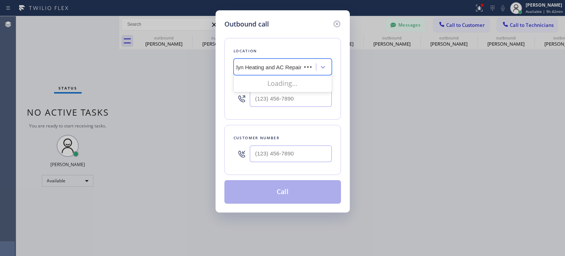
scroll to position [0, 19]
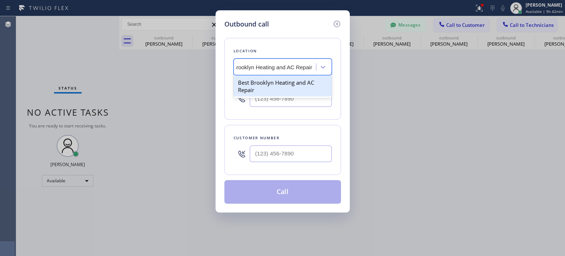
click at [268, 84] on div "Best Brooklyn Heating and AC Repair" at bounding box center [282, 86] width 98 height 21
type input "[PHONE_NUMBER]"
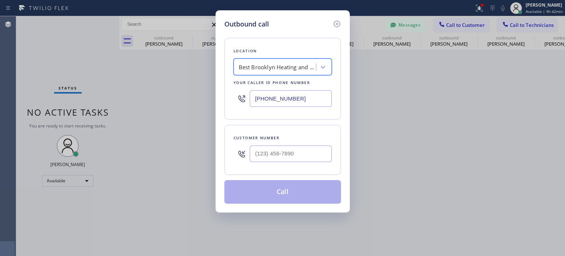
scroll to position [0, 0]
click at [270, 96] on input "[PHONE_NUMBER]" at bounding box center [291, 98] width 82 height 17
click at [421, 108] on div "Outbound call Location Best Brooklyn Heating and AC Repair Your caller id phone…" at bounding box center [282, 128] width 565 height 256
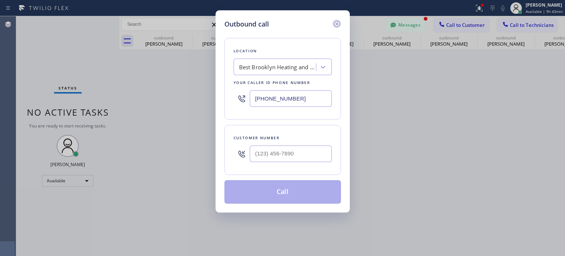
click at [336, 24] on icon at bounding box center [336, 24] width 7 height 7
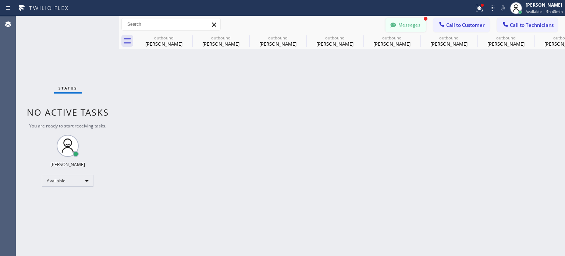
click at [399, 23] on button "Messages" at bounding box center [405, 25] width 40 height 14
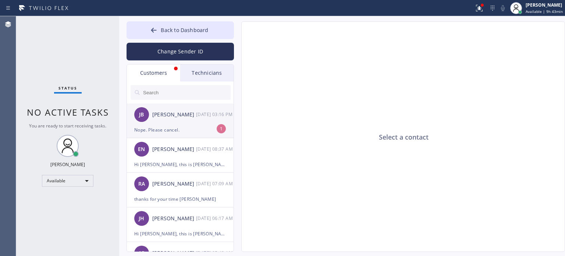
click at [175, 138] on li "[PERSON_NAME] [DATE] 03:16 PM Nope. Please cancel. 1" at bounding box center [180, 155] width 107 height 35
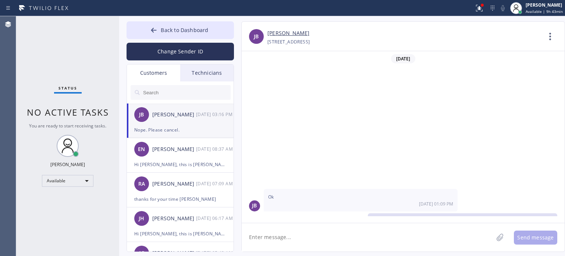
scroll to position [156, 0]
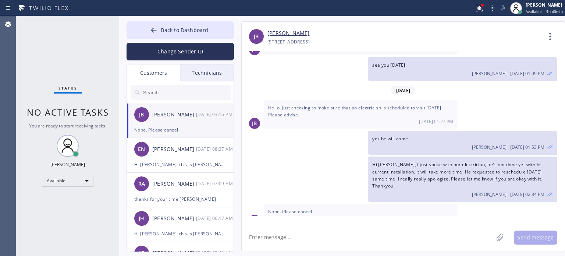
click at [265, 236] on textarea at bounding box center [367, 237] width 251 height 28
type textarea "I really apologize for rescheduling again the appointment."
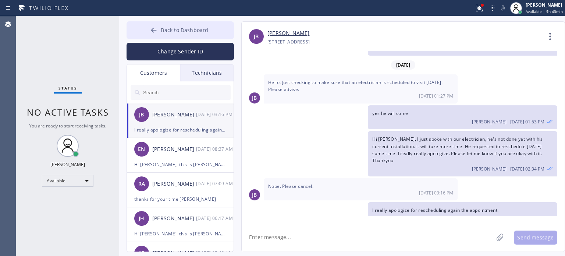
click at [160, 32] on button "Back to Dashboard" at bounding box center [179, 30] width 107 height 18
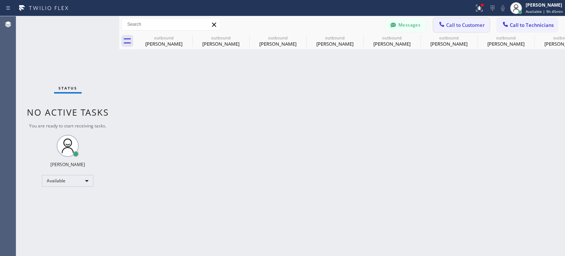
click at [452, 25] on span "Call to Customer" at bounding box center [465, 25] width 39 height 7
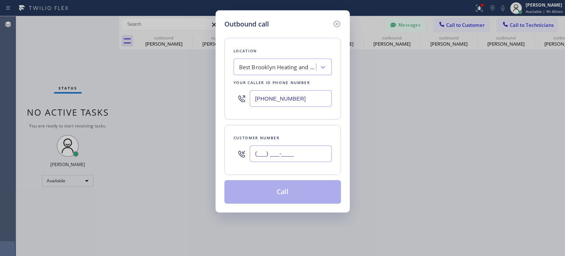
click at [288, 153] on input "(___) ___-____" at bounding box center [291, 153] width 82 height 17
paste input "908) 482-0228"
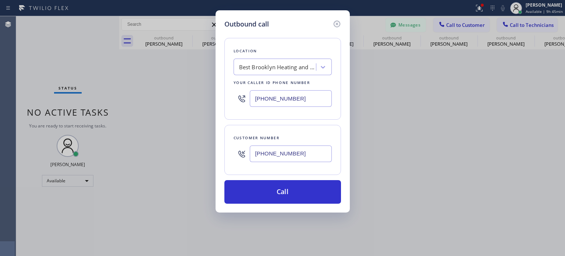
type input "[PHONE_NUMBER]"
click at [275, 98] on input "[PHONE_NUMBER]" at bounding box center [291, 98] width 82 height 17
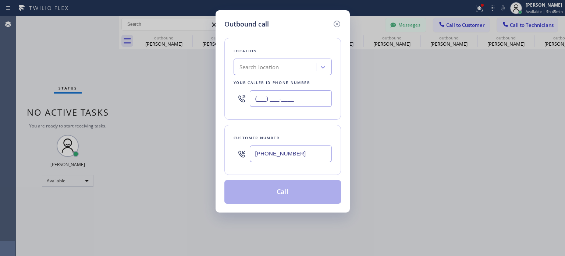
scroll to position [0, 0]
type input "(___) ___-____"
click at [263, 65] on div "Search location" at bounding box center [259, 67] width 40 height 8
paste input "De [PERSON_NAME] Van Nest Electrical"
type input "De [PERSON_NAME] Van Nest Electrical"
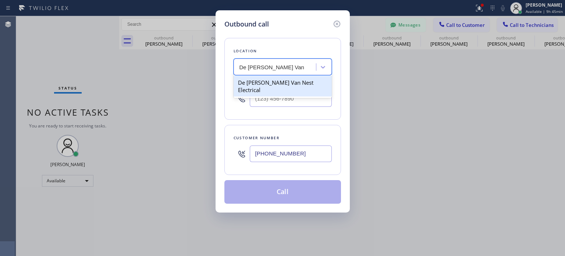
click at [272, 84] on div "De [PERSON_NAME] Van Nest Electrical" at bounding box center [282, 86] width 98 height 21
type input "[PHONE_NUMBER]"
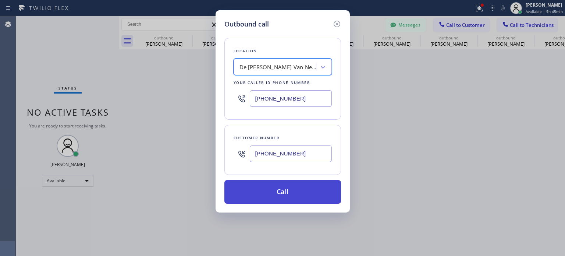
click at [254, 182] on button "Call" at bounding box center [282, 192] width 117 height 24
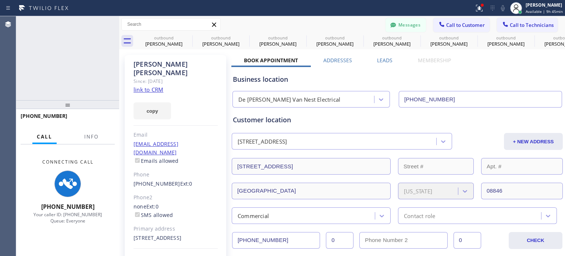
type input "[PHONE_NUMBER]"
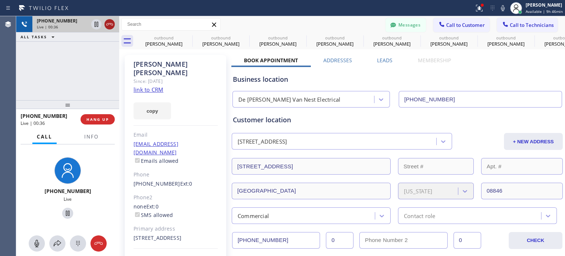
click at [106, 25] on icon at bounding box center [109, 24] width 7 height 2
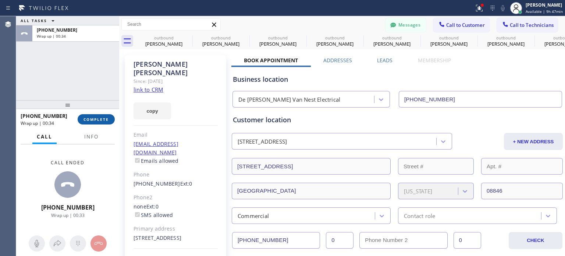
click at [95, 118] on span "COMPLETE" at bounding box center [95, 119] width 25 height 5
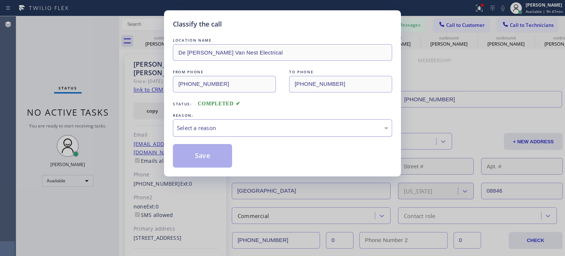
click at [240, 124] on div "Select a reason" at bounding box center [282, 128] width 211 height 8
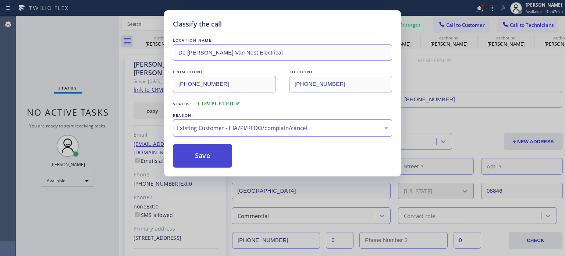
click at [219, 158] on button "Save" at bounding box center [202, 156] width 59 height 24
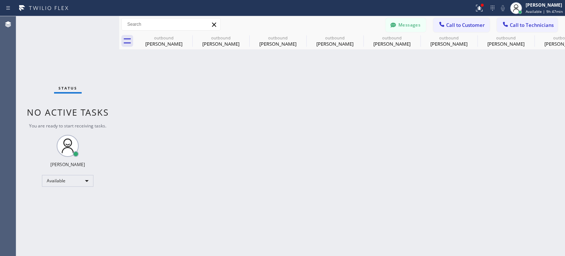
click at [431, 102] on div "Back to Dashboard Change Sender ID Customers Technicians [PERSON_NAME] [DATE] 0…" at bounding box center [342, 135] width 446 height 239
click at [417, 23] on button "Messages" at bounding box center [405, 25] width 40 height 14
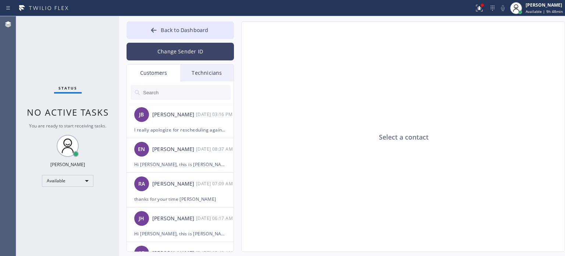
click at [169, 50] on button "Change Sender ID" at bounding box center [179, 52] width 107 height 18
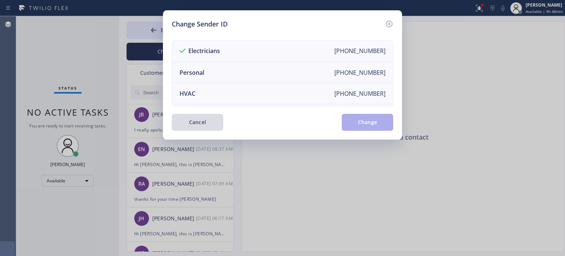
click at [201, 120] on button "Cancel" at bounding box center [197, 122] width 51 height 17
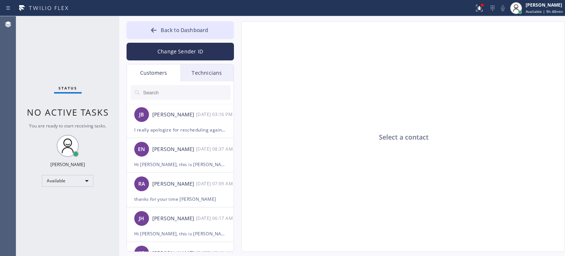
click at [170, 90] on input "text" at bounding box center [186, 92] width 88 height 15
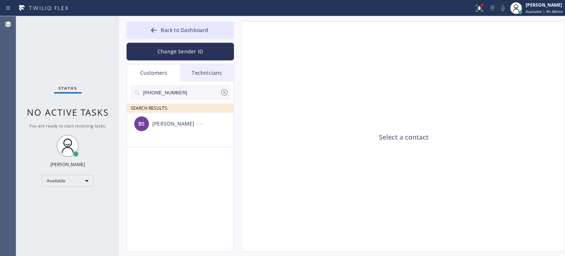
click at [172, 123] on div "[PERSON_NAME]" at bounding box center [174, 123] width 44 height 8
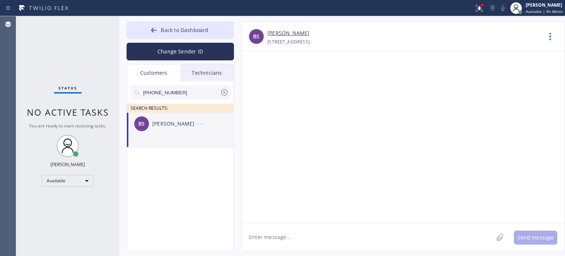
click at [267, 235] on textarea at bounding box center [367, 237] width 251 height 28
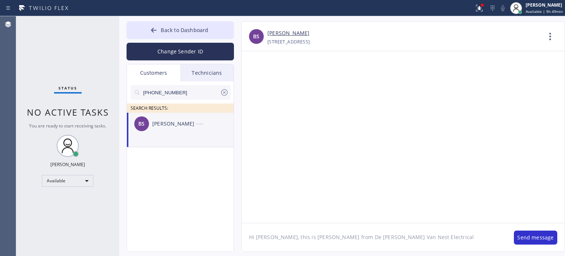
click at [489, 133] on div at bounding box center [403, 136] width 323 height 171
click at [397, 242] on textarea "Hi [PERSON_NAME], this is [PERSON_NAME] from De [PERSON_NAME] Van Nest Electric…" at bounding box center [374, 237] width 265 height 28
type textarea "Hi [PERSON_NAME], this is [PERSON_NAME] from [PERSON_NAME] Electrical, I apolog…"
click at [533, 239] on button "Send message" at bounding box center [535, 237] width 43 height 14
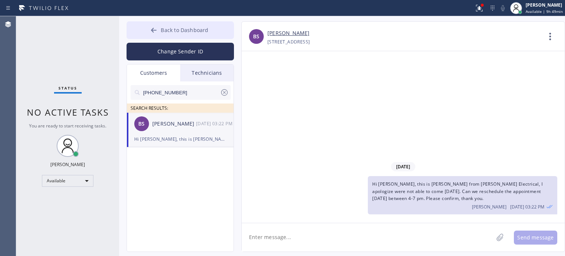
click at [182, 30] on span "Back to Dashboard" at bounding box center [184, 29] width 47 height 7
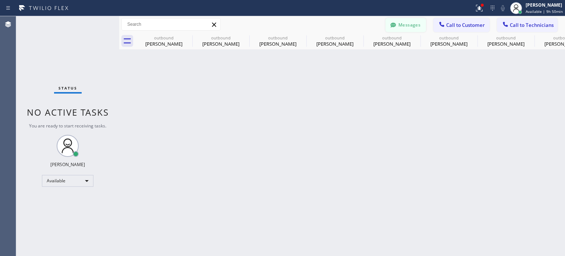
click at [421, 18] on button "Messages" at bounding box center [405, 25] width 40 height 14
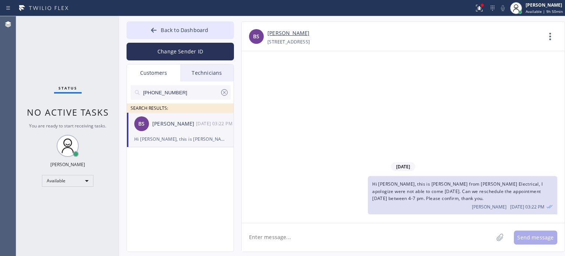
click at [172, 131] on div "[PERSON_NAME] [DATE] 03:22 PM" at bounding box center [180, 124] width 107 height 22
click at [289, 128] on div "[DATE] Hi [PERSON_NAME], this is [PERSON_NAME] from De [PERSON_NAME] Van Nest E…" at bounding box center [403, 136] width 323 height 171
click at [281, 238] on textarea at bounding box center [367, 237] width 251 height 28
click at [201, 50] on button "Change Sender ID" at bounding box center [179, 52] width 107 height 18
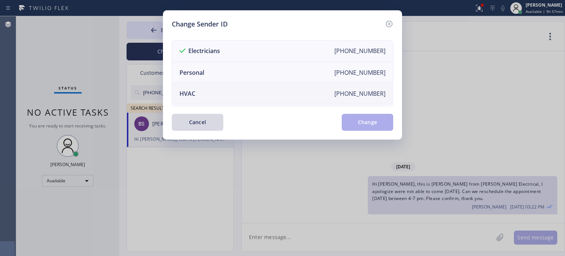
click at [204, 98] on li "HVAC [PHONE_NUMBER]" at bounding box center [282, 93] width 221 height 21
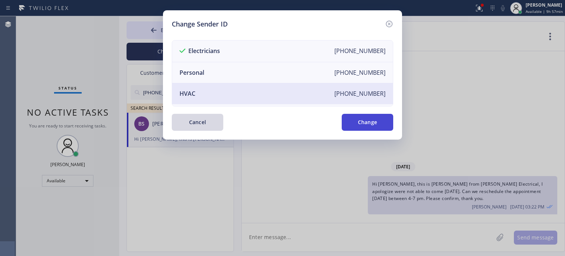
click at [356, 122] on button "Change" at bounding box center [367, 122] width 51 height 17
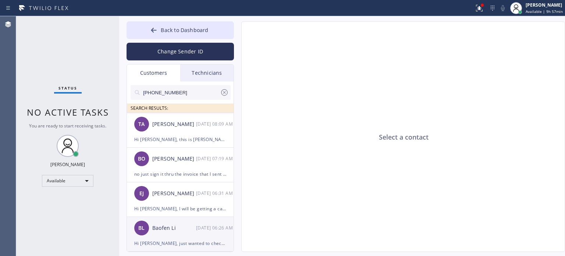
scroll to position [74, 0]
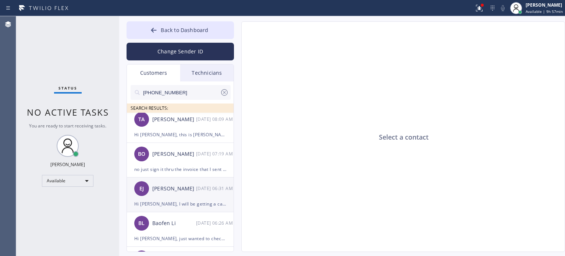
drag, startPoint x: 168, startPoint y: 199, endPoint x: 170, endPoint y: 194, distance: 5.4
click at [168, 199] on div "Hi [PERSON_NAME], I will be getting a call back from [PERSON_NAME] this afterno…" at bounding box center [180, 203] width 92 height 8
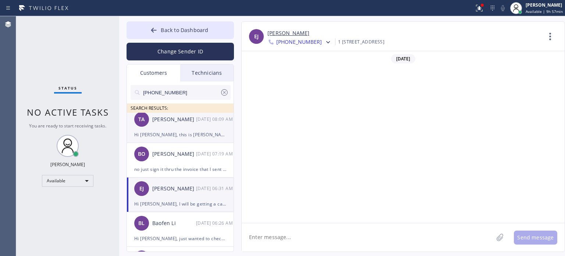
scroll to position [699, 0]
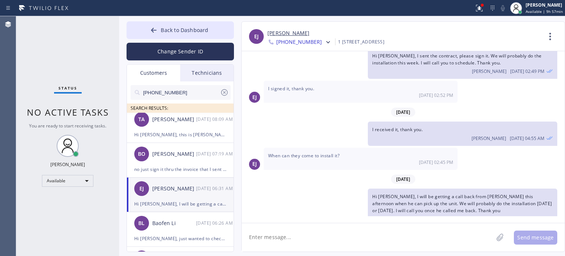
click at [288, 235] on textarea at bounding box center [367, 237] width 251 height 28
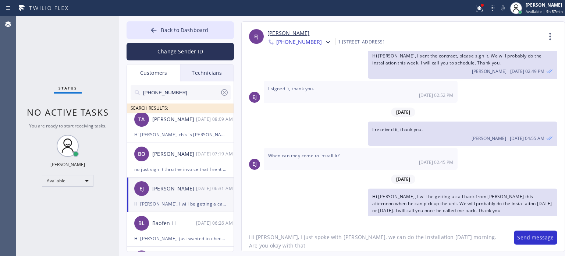
type textarea "Hi [PERSON_NAME], I just spoke with [PERSON_NAME], we can do the installation […"
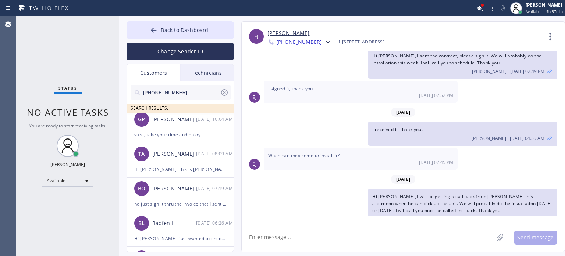
scroll to position [731, 0]
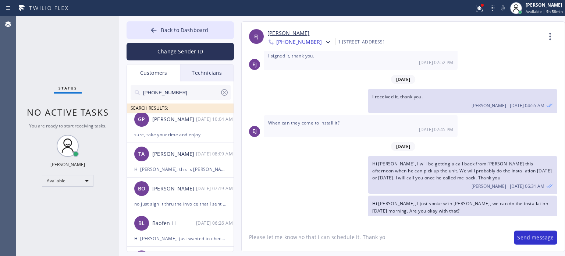
type textarea "Please let me know so that I can schedule it. Thank you"
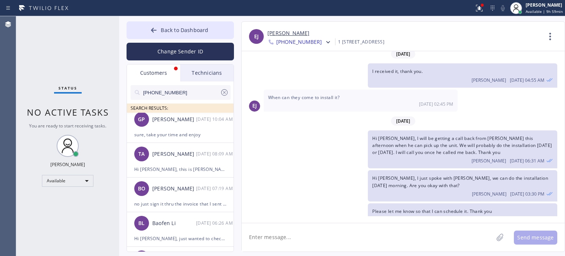
scroll to position [781, 0]
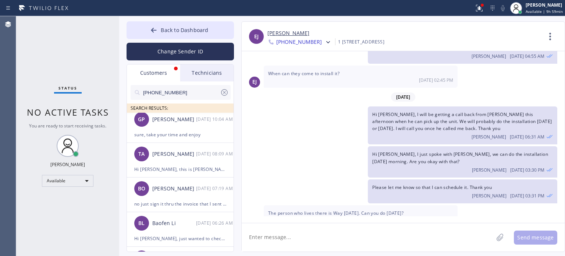
click at [304, 233] on textarea at bounding box center [367, 237] width 251 height 28
click at [306, 233] on textarea at bounding box center [367, 237] width 251 height 28
type textarea "l"
type textarea "yes we can, in the morning"
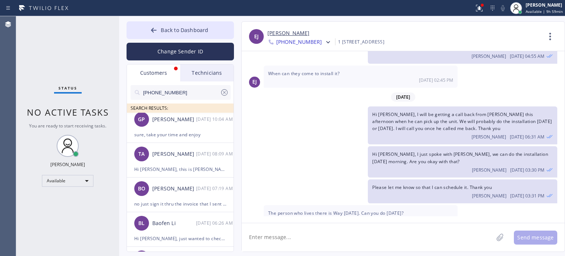
scroll to position [806, 0]
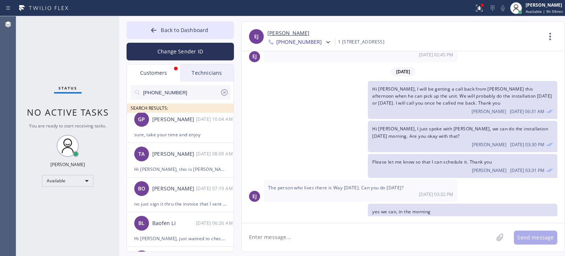
click at [347, 238] on textarea at bounding box center [367, 237] width 251 height 28
click at [345, 235] on textarea at bounding box center [367, 237] width 251 height 28
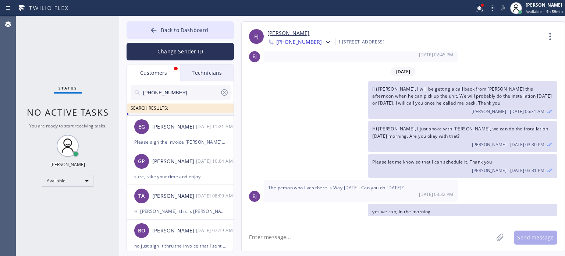
scroll to position [0, 0]
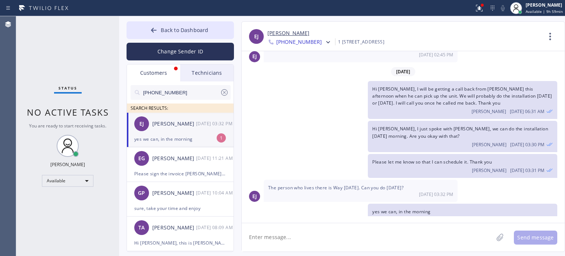
click at [178, 134] on div "[PERSON_NAME] [DATE] 03:32 PM" at bounding box center [180, 124] width 107 height 22
click at [292, 241] on textarea at bounding box center [367, 237] width 251 height 28
click at [429, 33] on div "[PERSON_NAME]" at bounding box center [404, 33] width 274 height 8
